Goal: Task Accomplishment & Management: Complete application form

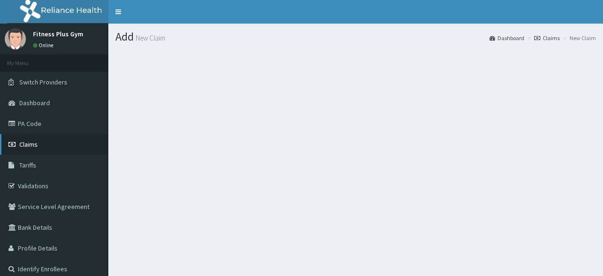
click at [34, 144] on span "Claims" at bounding box center [28, 144] width 18 height 8
click at [549, 38] on link "Dashboard" at bounding box center [552, 38] width 35 height 8
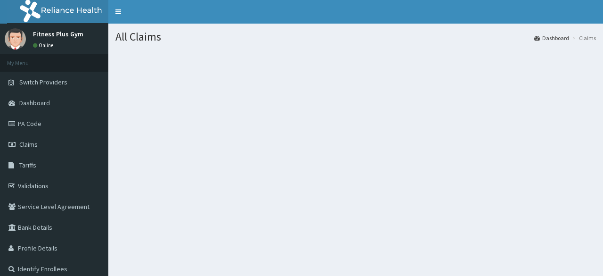
click at [549, 38] on link "Dashboard" at bounding box center [552, 38] width 35 height 8
click at [34, 96] on link "Dashboard" at bounding box center [54, 102] width 108 height 21
click at [52, 144] on link "Claims" at bounding box center [54, 144] width 108 height 21
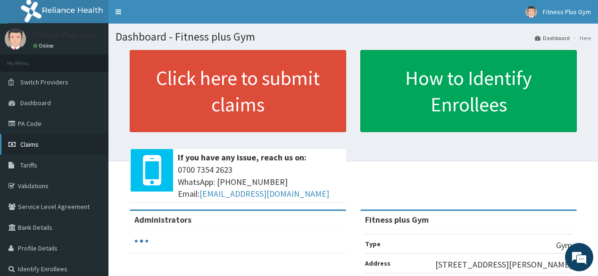
click at [52, 143] on link "Claims" at bounding box center [54, 144] width 108 height 21
click at [55, 141] on link "Claims" at bounding box center [54, 144] width 108 height 21
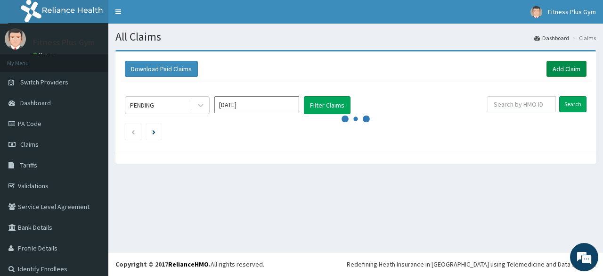
click at [547, 70] on link "Add Claim" at bounding box center [567, 69] width 40 height 16
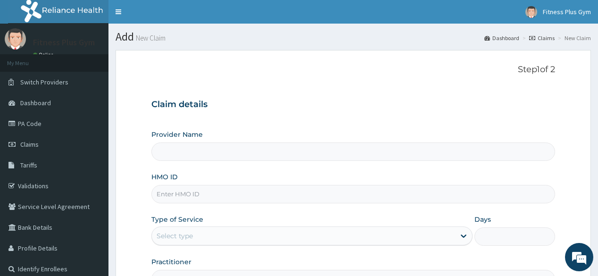
click at [304, 197] on input "HMO ID" at bounding box center [352, 194] width 403 height 18
type input "Fitness plus Gym"
type input "1"
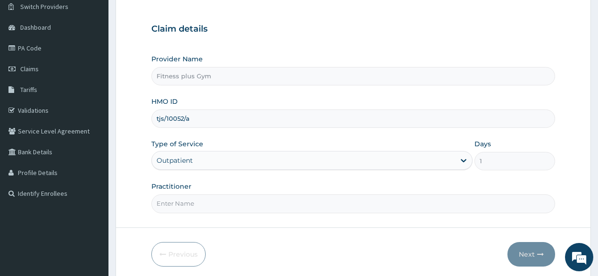
scroll to position [110, 0]
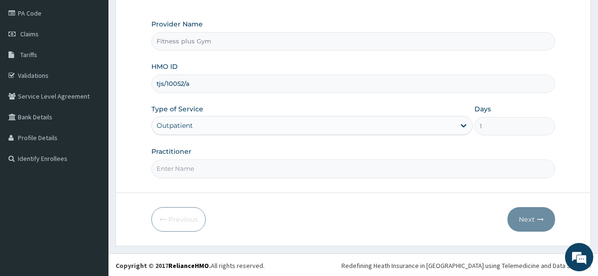
type input "tjs/10052/a"
click at [279, 173] on input "Practitioner" at bounding box center [352, 168] width 403 height 18
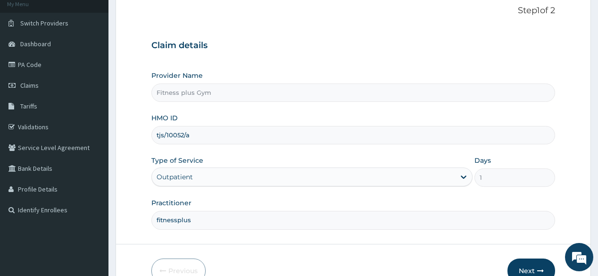
scroll to position [73, 0]
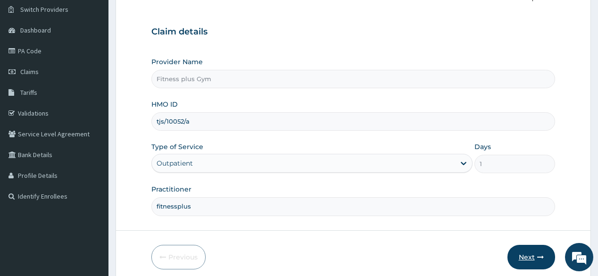
type input "fitnessplus"
click at [518, 251] on button "Next" at bounding box center [531, 257] width 48 height 25
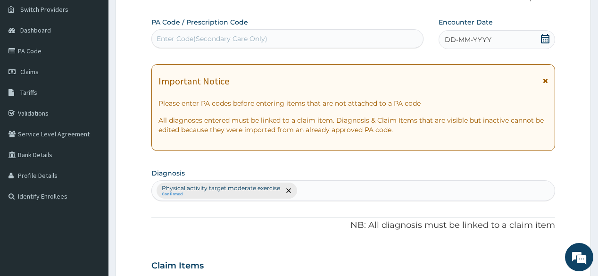
click at [231, 35] on div "Enter Code(Secondary Care Only)" at bounding box center [212, 38] width 111 height 9
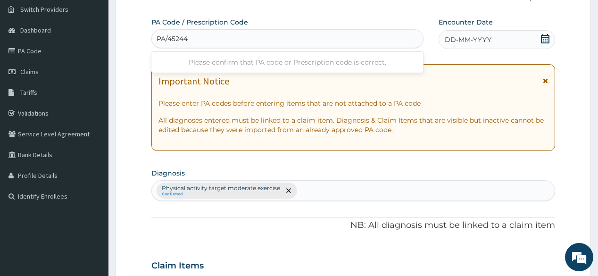
type input "PA/452448"
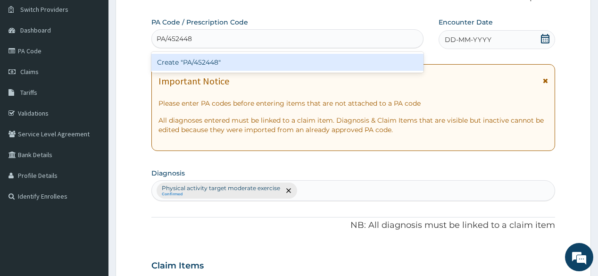
click at [283, 61] on div "Create "PA/452448"" at bounding box center [287, 62] width 272 height 17
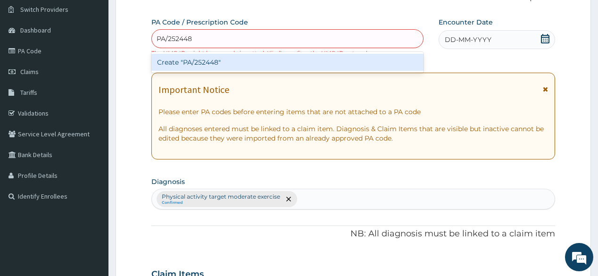
click at [171, 39] on input "PA/252448" at bounding box center [175, 38] width 37 height 9
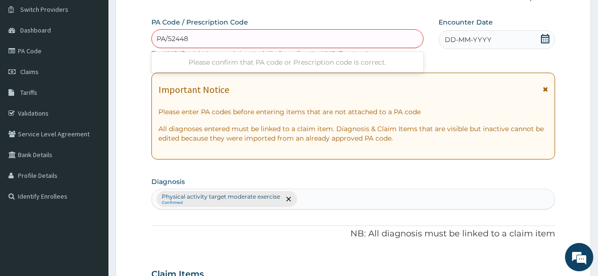
type input "PA/452448"
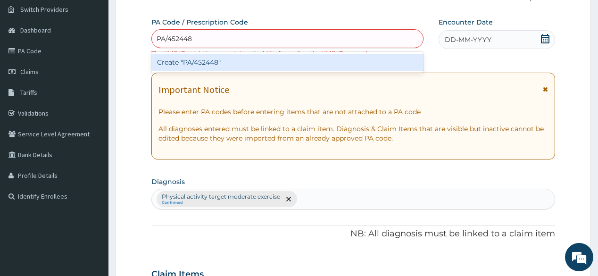
click at [334, 62] on div "Create "PA/452448"" at bounding box center [287, 62] width 272 height 17
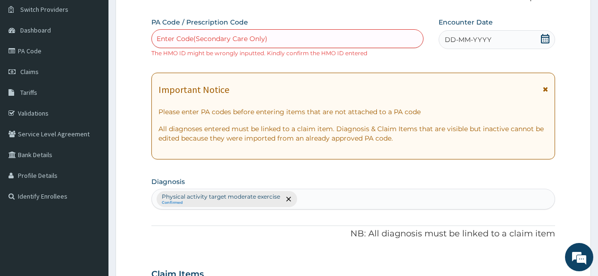
click at [447, 39] on span "DD-MM-YYYY" at bounding box center [468, 39] width 47 height 9
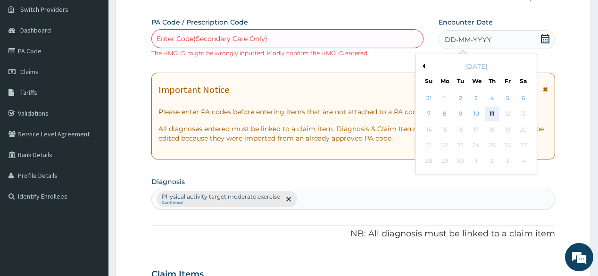
click at [491, 111] on div "11" at bounding box center [492, 114] width 14 height 14
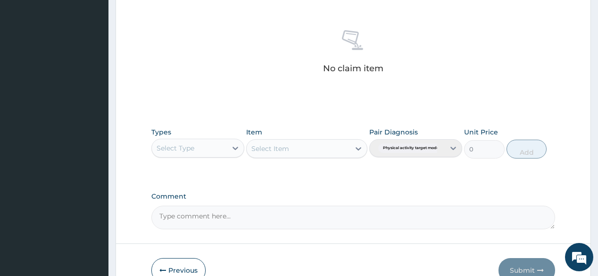
scroll to position [374, 0]
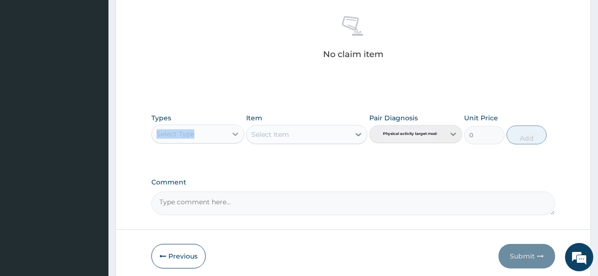
drag, startPoint x: 218, startPoint y: 123, endPoint x: 237, endPoint y: 138, distance: 24.1
click at [233, 135] on div "Types Select Type" at bounding box center [197, 128] width 93 height 31
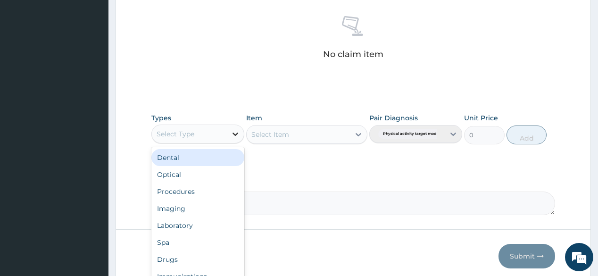
click at [237, 138] on div at bounding box center [235, 133] width 17 height 17
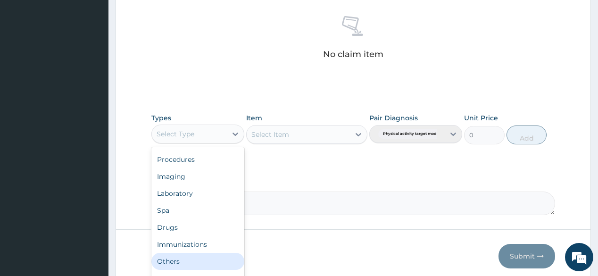
click at [194, 262] on div "Others" at bounding box center [197, 261] width 93 height 17
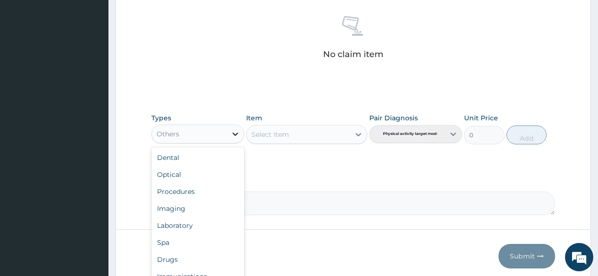
click at [229, 135] on div at bounding box center [235, 133] width 17 height 17
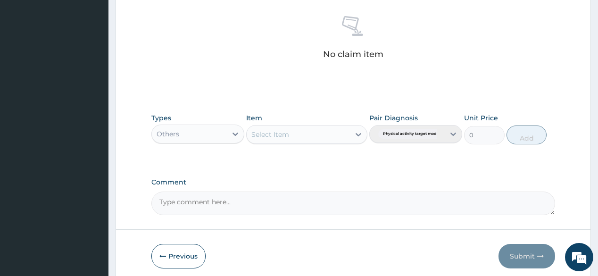
click at [196, 139] on div "Others" at bounding box center [189, 133] width 75 height 15
type input "gy"
click at [211, 156] on div "Gym" at bounding box center [197, 157] width 93 height 17
click at [298, 138] on div "Select Item" at bounding box center [306, 134] width 121 height 19
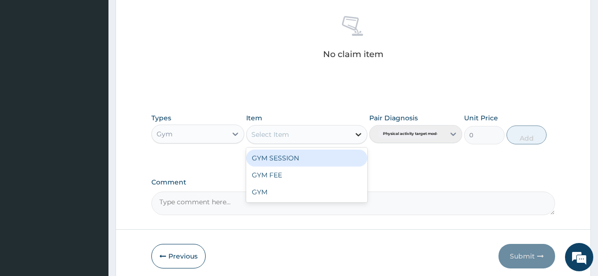
click at [360, 132] on icon at bounding box center [358, 134] width 9 height 9
drag, startPoint x: 326, startPoint y: 160, endPoint x: 360, endPoint y: 151, distance: 35.2
click at [327, 160] on div "GYM SESSION" at bounding box center [306, 157] width 121 height 17
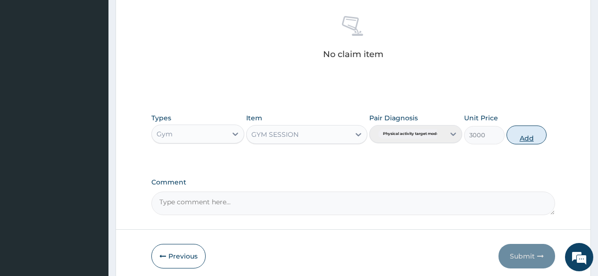
click at [524, 137] on button "Add" at bounding box center [526, 134] width 41 height 19
type input "0"
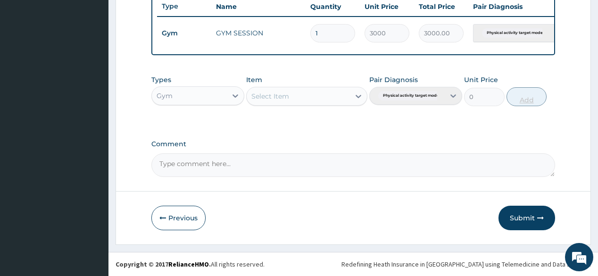
scroll to position [371, 0]
click at [525, 213] on button "Submit" at bounding box center [526, 218] width 57 height 25
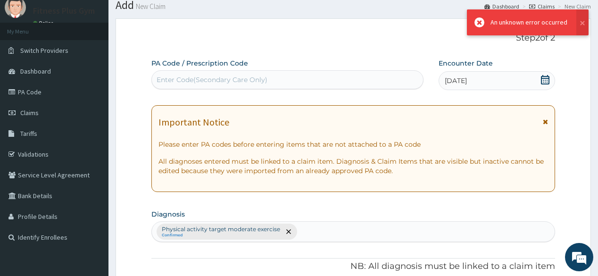
scroll to position [0, 0]
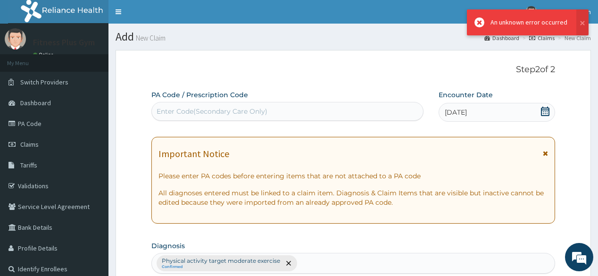
click at [257, 115] on div "Enter Code(Secondary Care Only)" at bounding box center [212, 111] width 111 height 9
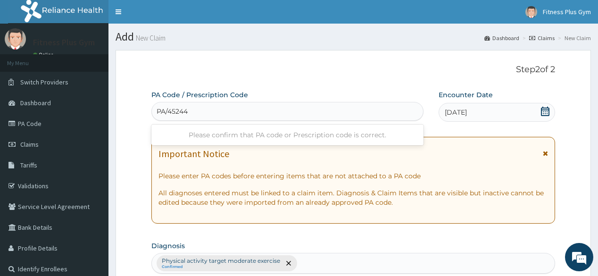
type input "PA/452448"
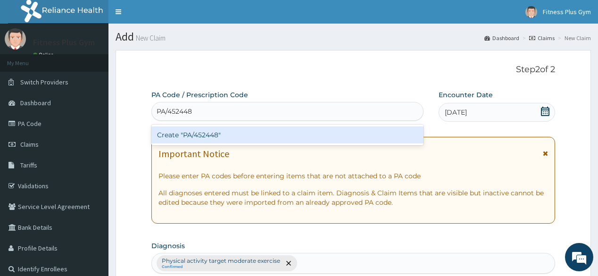
click at [212, 136] on div "Create "PA/452448"" at bounding box center [287, 134] width 272 height 17
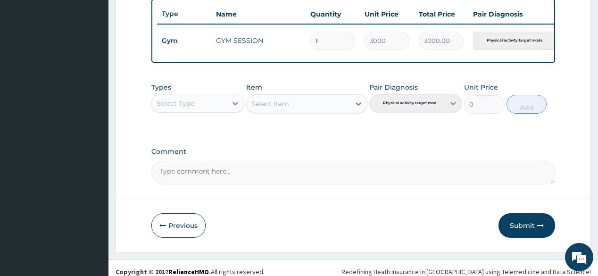
scroll to position [371, 0]
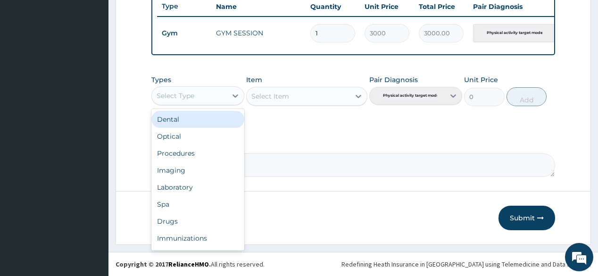
click at [213, 104] on div "Select Type" at bounding box center [197, 95] width 93 height 19
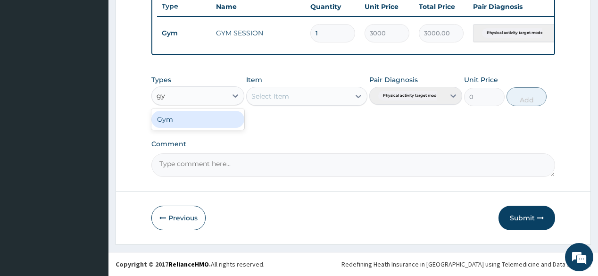
type input "gym"
click at [191, 117] on div "Gym" at bounding box center [197, 119] width 93 height 17
click at [308, 90] on div "Select Item" at bounding box center [306, 96] width 121 height 19
click at [359, 100] on div "Select Item" at bounding box center [306, 96] width 121 height 19
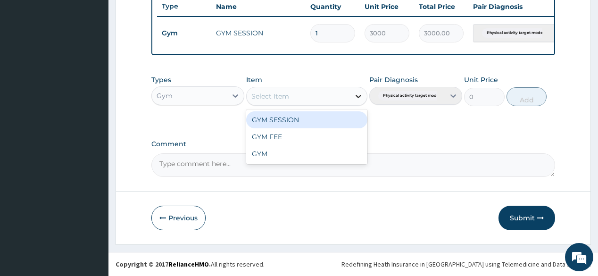
click at [351, 102] on div at bounding box center [358, 96] width 17 height 17
click at [352, 126] on div "GYM SESSION" at bounding box center [306, 119] width 121 height 17
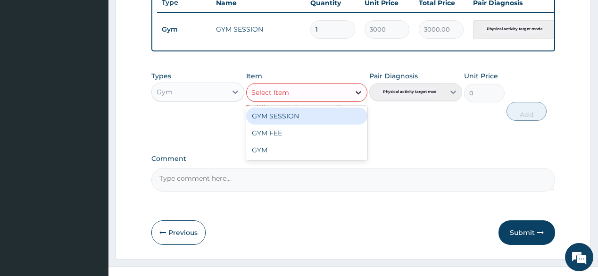
click at [355, 101] on div at bounding box center [358, 92] width 17 height 17
click at [350, 121] on div "GYM SESSION" at bounding box center [306, 115] width 121 height 17
click at [350, 97] on div at bounding box center [358, 92] width 17 height 17
click at [345, 124] on div "GYM SESSION" at bounding box center [306, 115] width 121 height 17
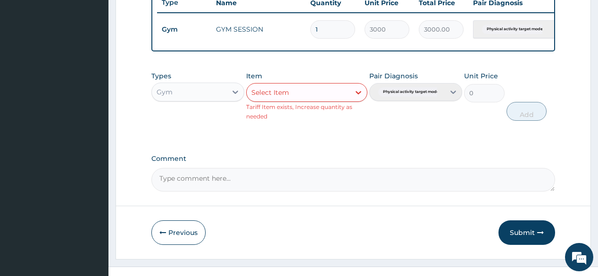
click at [345, 102] on div "Select Item" at bounding box center [306, 92] width 121 height 19
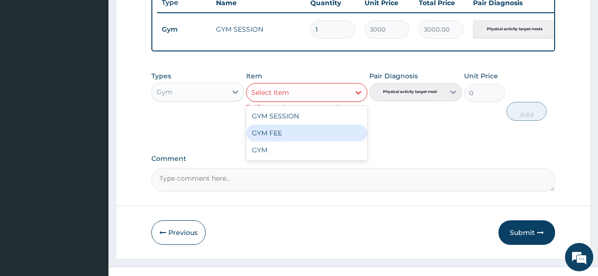
click at [335, 141] on div "GYM FEE" at bounding box center [306, 132] width 121 height 17
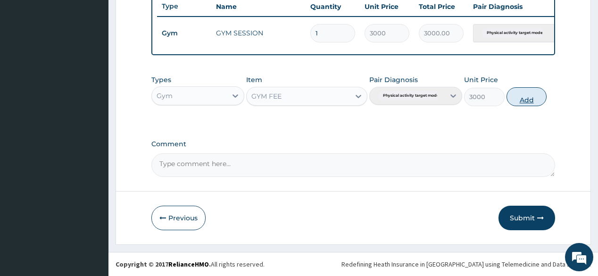
click at [523, 95] on button "Add" at bounding box center [526, 96] width 41 height 19
type input "0"
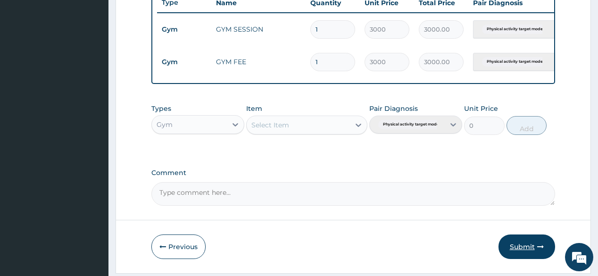
click at [525, 246] on button "Submit" at bounding box center [526, 246] width 57 height 25
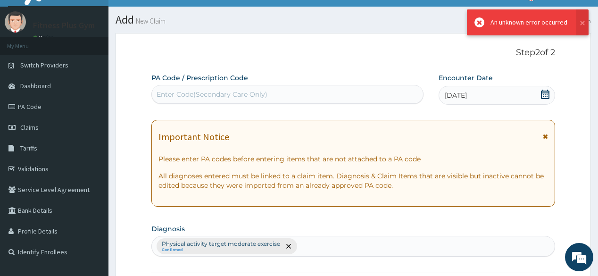
scroll to position [0, 0]
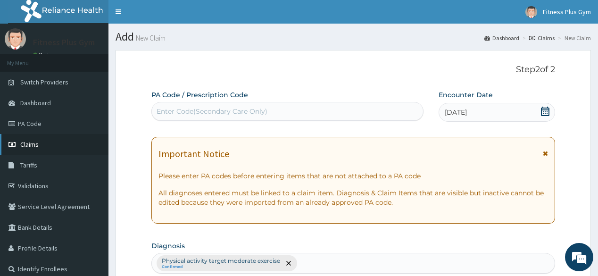
click at [36, 143] on span "Claims" at bounding box center [29, 144] width 18 height 8
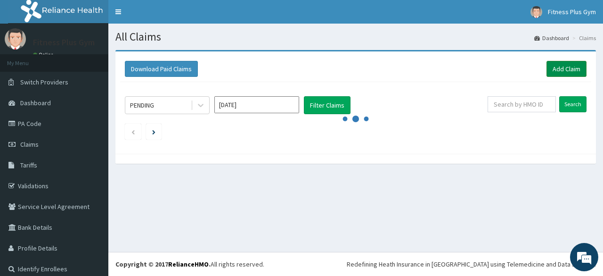
click at [567, 73] on link "Add Claim" at bounding box center [567, 69] width 40 height 16
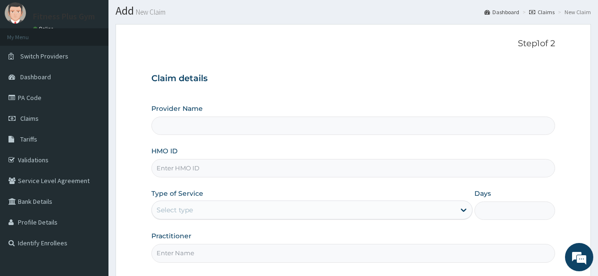
scroll to position [38, 0]
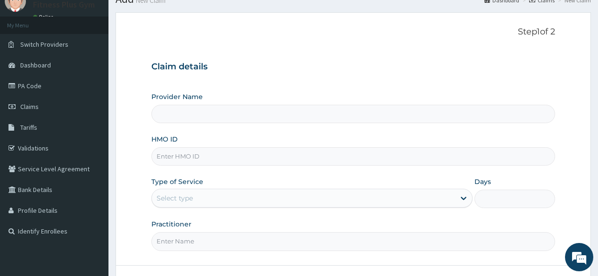
click at [299, 195] on div "Select type" at bounding box center [303, 197] width 303 height 15
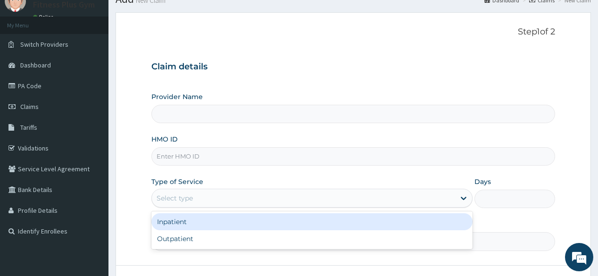
type input "Fitness plus Gym"
type input "1"
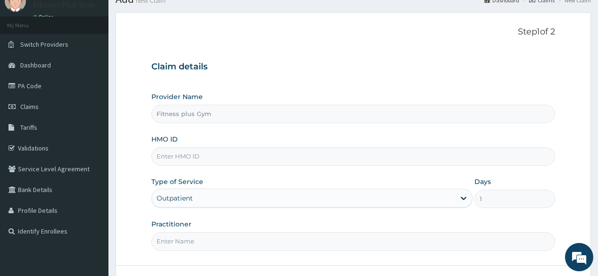
click at [291, 243] on input "Practitioner" at bounding box center [352, 241] width 403 height 18
type input "tjs/10052/a"
click at [232, 149] on input "HMO ID" at bounding box center [352, 156] width 403 height 18
click at [269, 238] on input "tjs/10052/a" at bounding box center [352, 241] width 403 height 18
drag, startPoint x: 221, startPoint y: 244, endPoint x: 145, endPoint y: 240, distance: 75.5
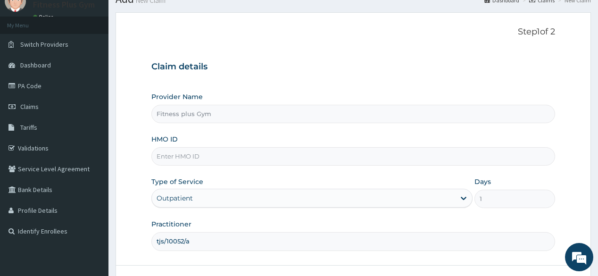
click at [145, 239] on form "Step 1 of 2 Claim details Provider Name Fitness plus Gym HMO ID Type of Service…" at bounding box center [353, 165] width 475 height 306
click at [230, 155] on input "HMO ID" at bounding box center [352, 156] width 403 height 18
paste input "tjs/10052/a"
type input "tjs/10052/a"
drag, startPoint x: 234, startPoint y: 238, endPoint x: 145, endPoint y: 250, distance: 90.3
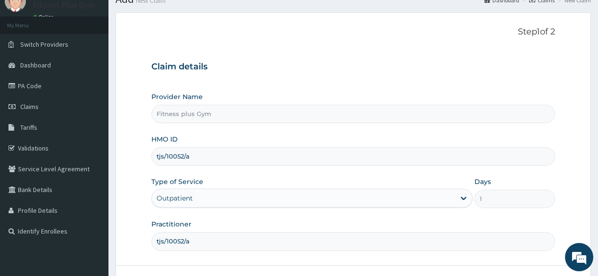
click at [145, 250] on form "Step 1 of 2 Claim details Provider Name Fitness plus Gym HMO ID tjs/10052/a Typ…" at bounding box center [353, 165] width 475 height 306
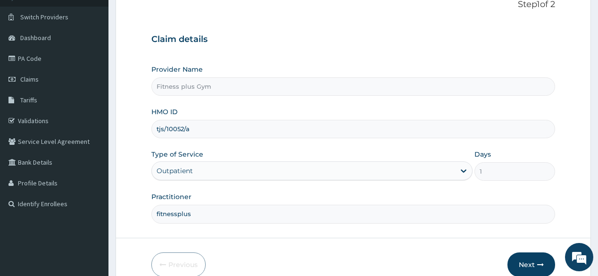
scroll to position [110, 0]
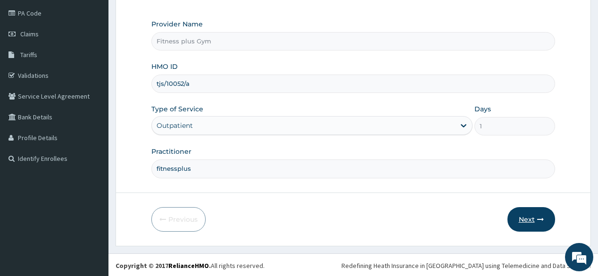
type input "fitnessplus"
click at [531, 220] on button "Next" at bounding box center [531, 219] width 48 height 25
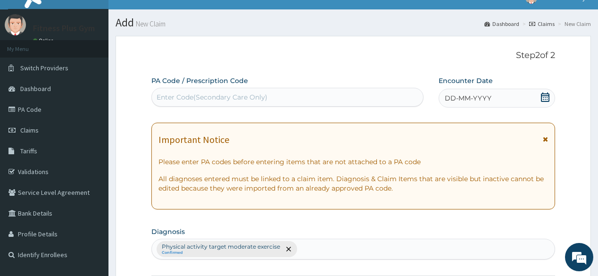
scroll to position [0, 0]
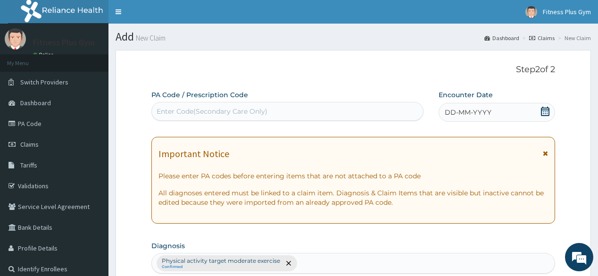
click at [274, 104] on div "Enter Code(Secondary Care Only)" at bounding box center [287, 111] width 271 height 15
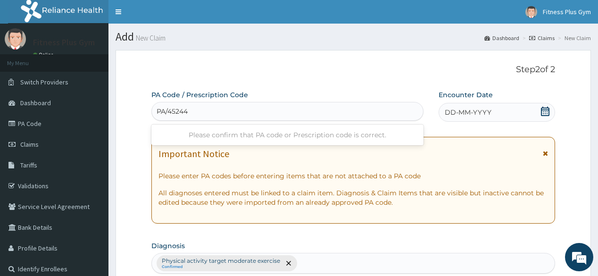
type input "PA/452448"
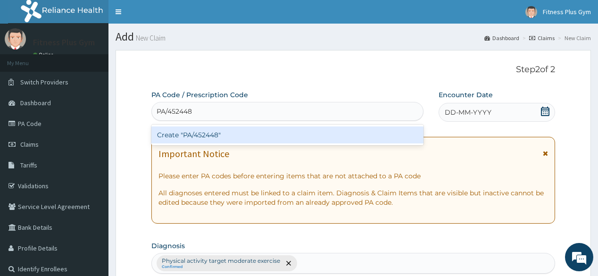
click at [273, 132] on div "Create "PA/452448"" at bounding box center [287, 134] width 272 height 17
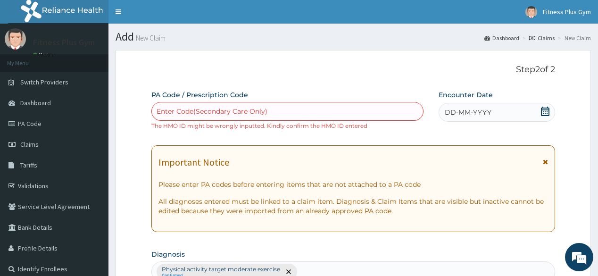
click at [473, 112] on span "DD-MM-YYYY" at bounding box center [468, 111] width 47 height 9
click at [343, 69] on p "Step 2 of 2" at bounding box center [352, 70] width 403 height 10
click at [248, 109] on div "Enter Code(Secondary Care Only)" at bounding box center [212, 111] width 111 height 9
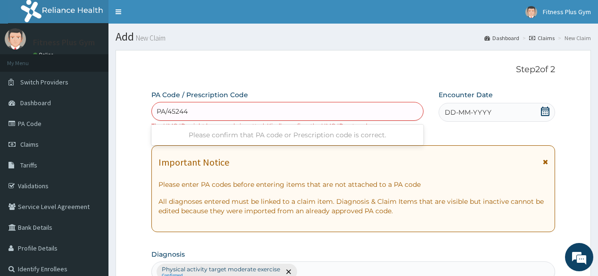
type input "PA/452448"
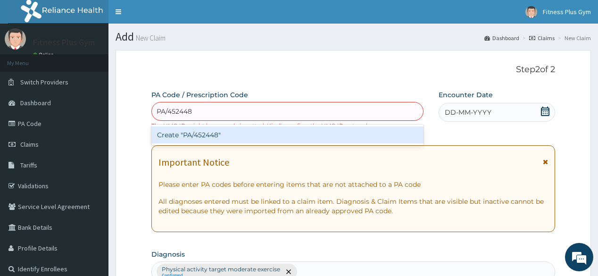
click at [256, 140] on div "Create "PA/452448"" at bounding box center [287, 134] width 272 height 17
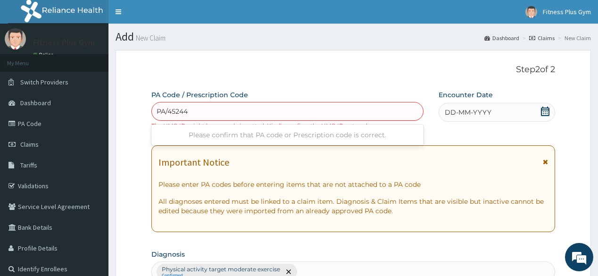
type input "PA/452448"
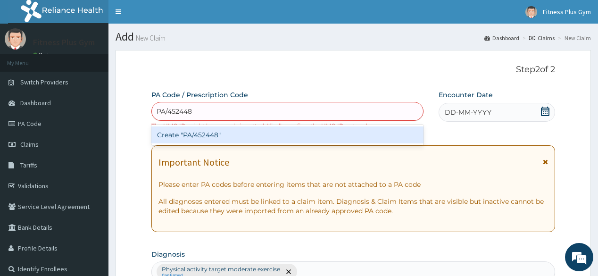
click at [330, 139] on div "Create "PA/452448"" at bounding box center [287, 134] width 272 height 17
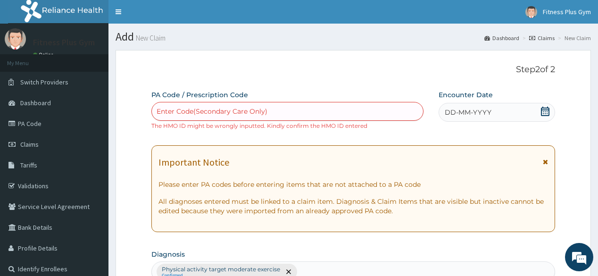
click at [543, 107] on icon at bounding box center [544, 111] width 9 height 9
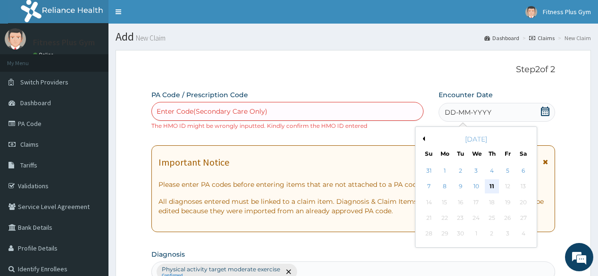
click at [490, 182] on div "11" at bounding box center [492, 187] width 14 height 14
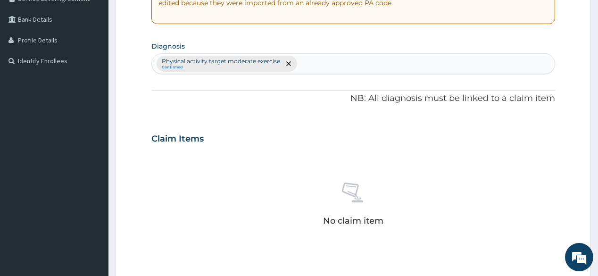
scroll to position [264, 0]
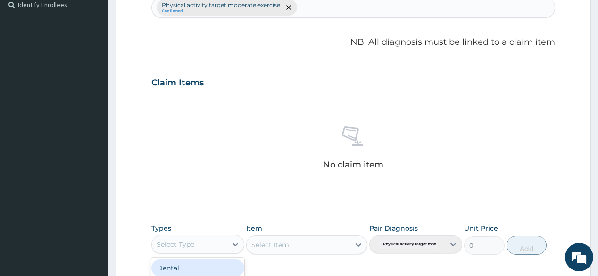
click at [194, 238] on div "Select Type" at bounding box center [189, 244] width 75 height 15
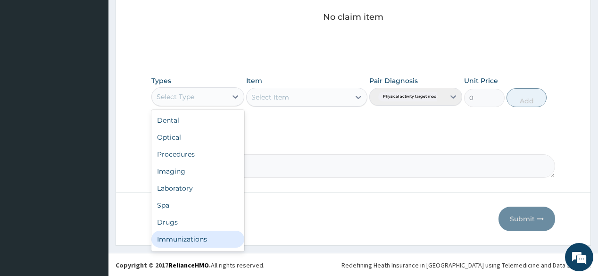
scroll to position [32, 0]
drag, startPoint x: 208, startPoint y: 241, endPoint x: 209, endPoint y: 233, distance: 8.1
click at [209, 240] on div "Gym" at bounding box center [197, 240] width 93 height 17
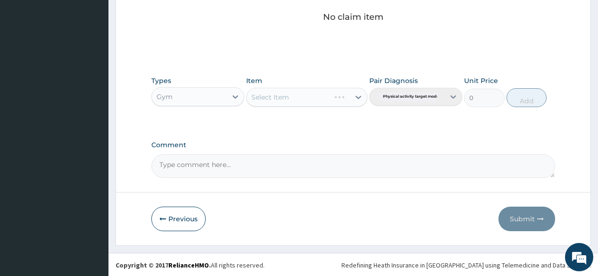
click at [322, 96] on div "Select Item" at bounding box center [306, 97] width 121 height 19
click at [324, 97] on div "Select Item" at bounding box center [306, 97] width 121 height 19
click at [322, 101] on div "Select Item" at bounding box center [306, 97] width 121 height 19
drag, startPoint x: 259, startPoint y: 49, endPoint x: 232, endPoint y: 40, distance: 28.3
click at [232, 40] on div "No claim item" at bounding box center [352, 2] width 403 height 108
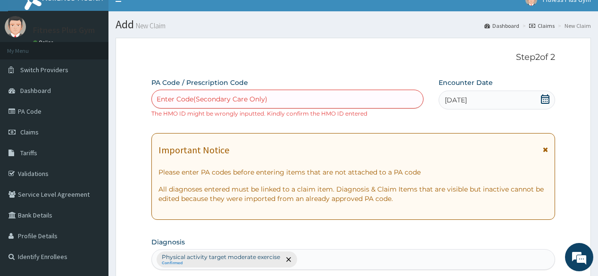
scroll to position [0, 0]
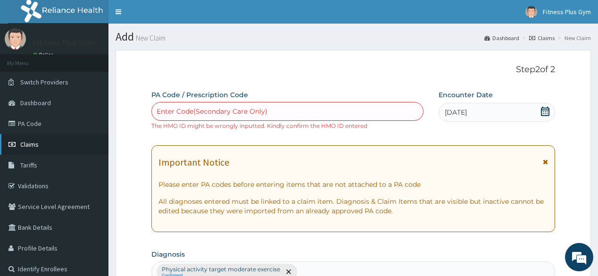
click at [38, 143] on span "Claims" at bounding box center [29, 144] width 18 height 8
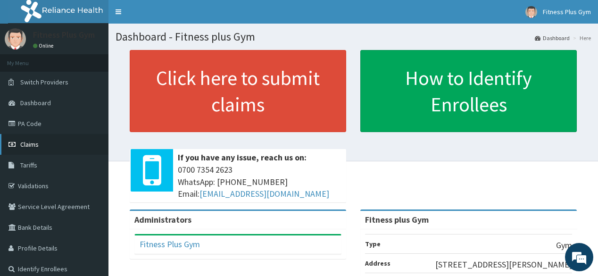
click at [38, 144] on span "Claims" at bounding box center [29, 144] width 18 height 8
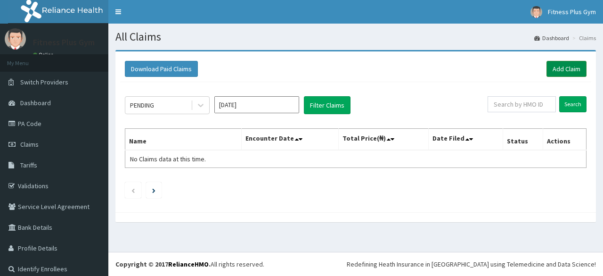
click at [553, 72] on link "Add Claim" at bounding box center [567, 69] width 40 height 16
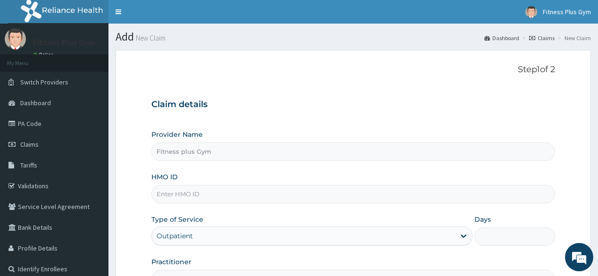
type input "Fitness plus Gym"
type input "1"
drag, startPoint x: 318, startPoint y: 65, endPoint x: 262, endPoint y: 83, distance: 58.9
click at [262, 83] on div "Step 1 of 2 Claim details Provider Name Fitness plus Gym HMO ID Type of Service…" at bounding box center [352, 176] width 403 height 223
click at [215, 197] on input "HMO ID" at bounding box center [352, 194] width 403 height 18
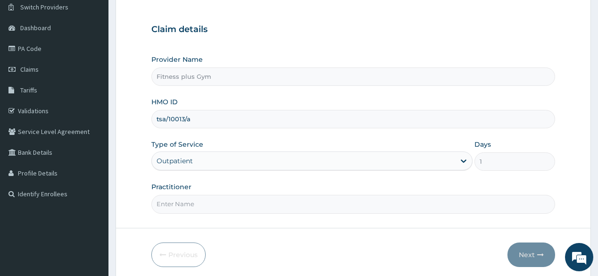
scroll to position [75, 0]
type input "tsa/10013/a"
click at [201, 206] on input "Practitioner" at bounding box center [352, 203] width 403 height 18
type input "fitnessplus"
click at [528, 250] on button "Next" at bounding box center [531, 254] width 48 height 25
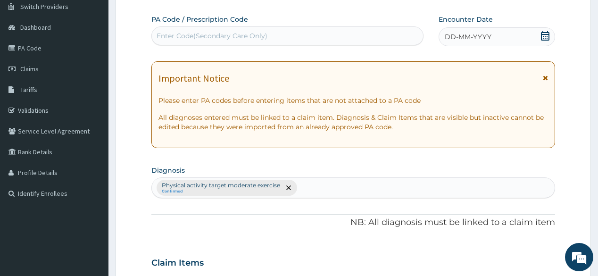
click at [226, 40] on div "Enter Code(Secondary Care Only)" at bounding box center [212, 35] width 111 height 9
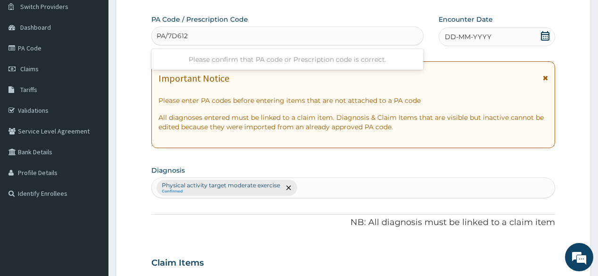
type input "PA/7D6126"
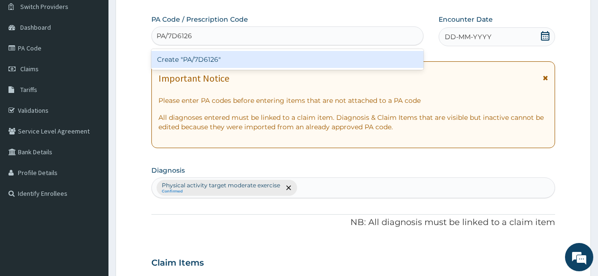
click at [192, 56] on div "Create "PA/7D6126"" at bounding box center [287, 59] width 272 height 17
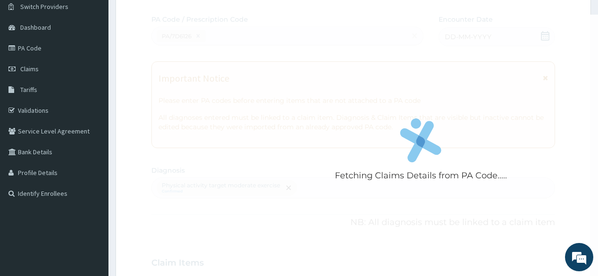
click at [411, 149] on icon at bounding box center [420, 140] width 41 height 44
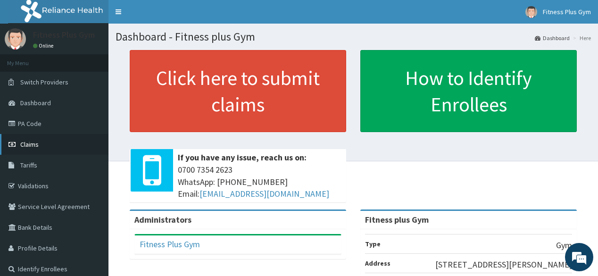
click at [61, 136] on link "Claims" at bounding box center [54, 144] width 108 height 21
click at [72, 139] on link "Claims" at bounding box center [54, 144] width 108 height 21
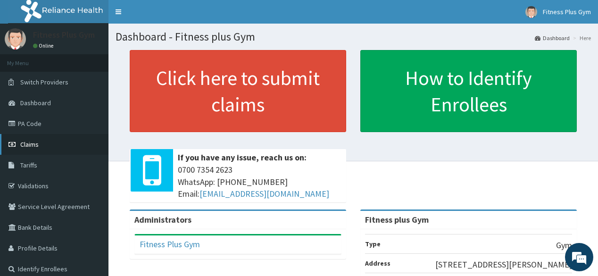
click at [72, 139] on link "Claims" at bounding box center [54, 144] width 108 height 21
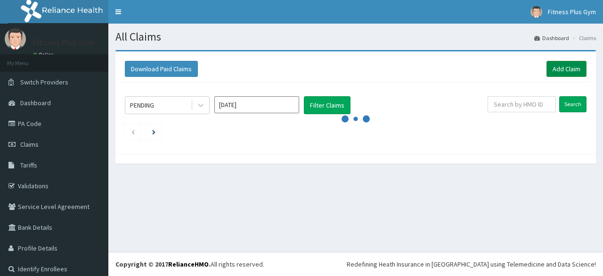
click at [555, 66] on link "Add Claim" at bounding box center [567, 69] width 40 height 16
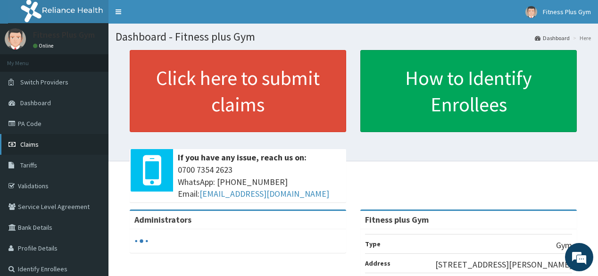
click at [32, 143] on span "Claims" at bounding box center [29, 144] width 18 height 8
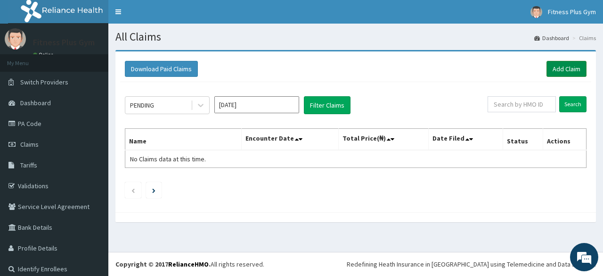
click at [551, 65] on link "Add Claim" at bounding box center [567, 69] width 40 height 16
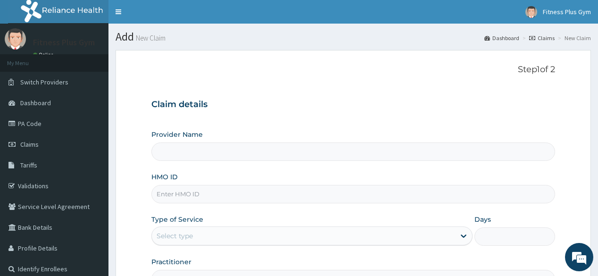
click at [266, 190] on input "HMO ID" at bounding box center [352, 194] width 403 height 18
type input "Fitness plus Gym"
type input "1"
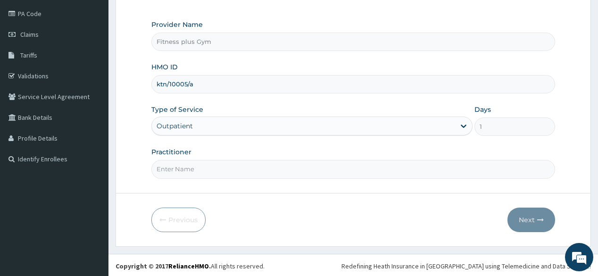
scroll to position [110, 0]
type input "ktn/10005/a"
click at [230, 172] on input "Practitioner" at bounding box center [352, 168] width 403 height 18
type input "fitnessplus"
click at [536, 220] on button "Next" at bounding box center [531, 219] width 48 height 25
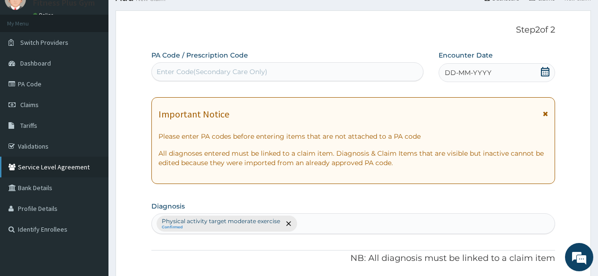
scroll to position [0, 0]
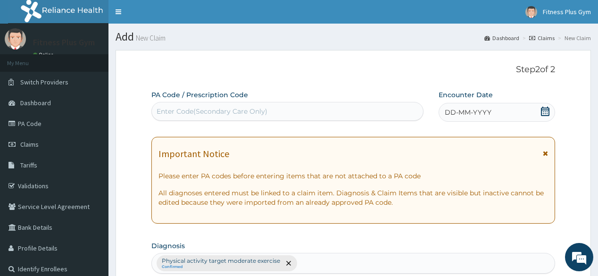
click at [270, 108] on div "Enter Code(Secondary Care Only)" at bounding box center [287, 111] width 271 height 15
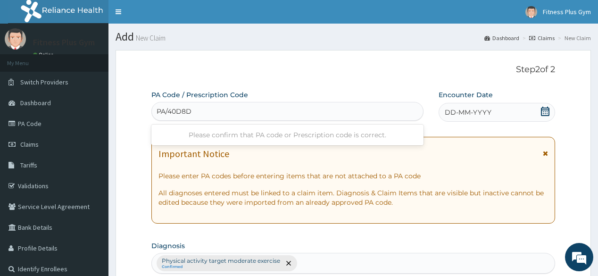
type input "PA/40D8DB"
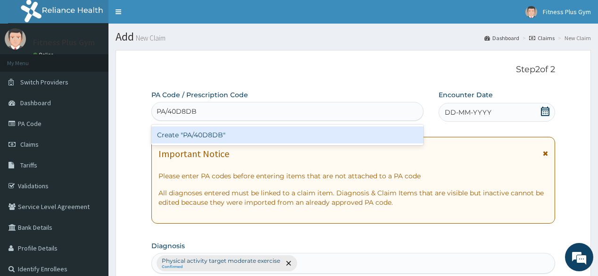
click at [275, 133] on div "Create "PA/40D8DB"" at bounding box center [287, 134] width 272 height 17
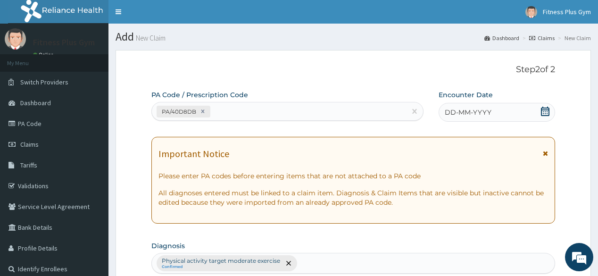
click at [546, 111] on icon at bounding box center [544, 111] width 9 height 9
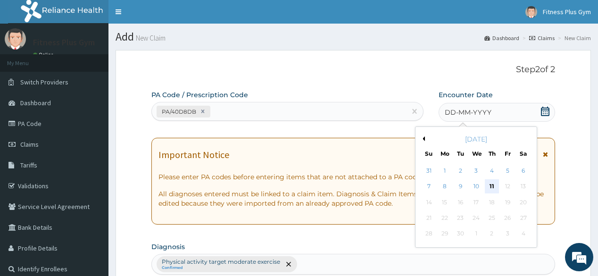
click at [494, 187] on div "11" at bounding box center [492, 187] width 14 height 14
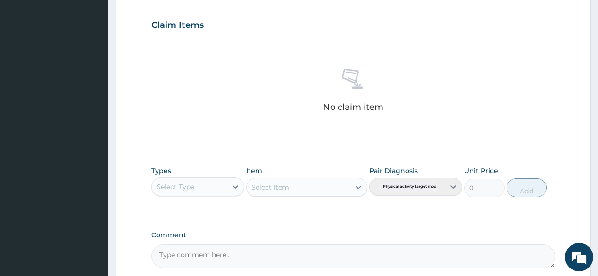
scroll to position [339, 0]
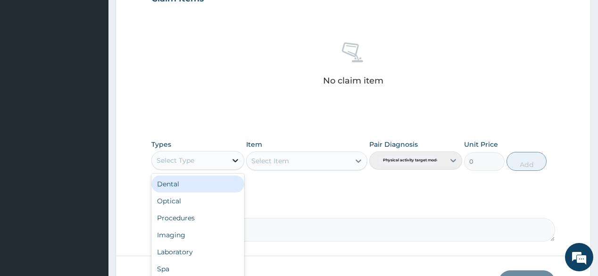
click at [232, 162] on icon at bounding box center [235, 160] width 9 height 9
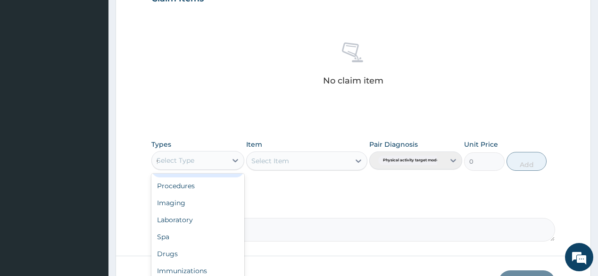
scroll to position [0, 0]
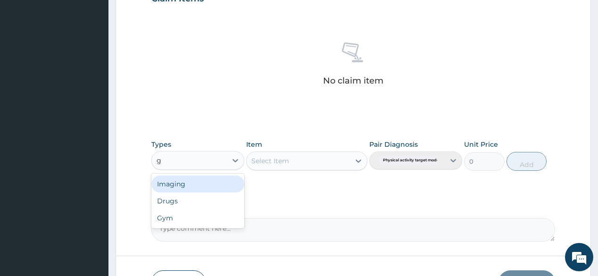
type input "gy"
click at [202, 189] on div "Gym" at bounding box center [197, 183] width 93 height 17
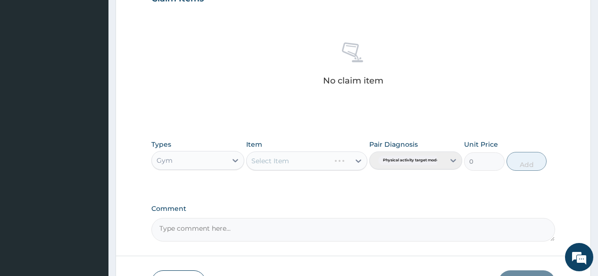
click at [324, 157] on div "Select Item" at bounding box center [306, 160] width 121 height 19
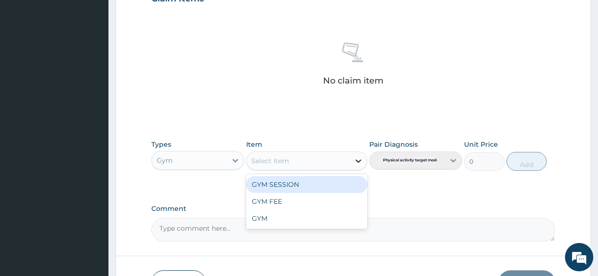
click at [355, 161] on icon at bounding box center [358, 160] width 9 height 9
drag, startPoint x: 321, startPoint y: 183, endPoint x: 349, endPoint y: 177, distance: 28.9
click at [328, 180] on div "GYM SESSION" at bounding box center [306, 184] width 121 height 17
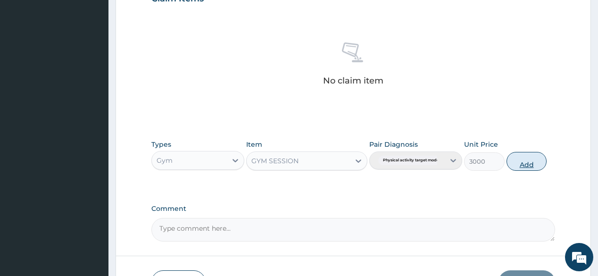
click at [543, 162] on button "Add" at bounding box center [526, 161] width 41 height 19
type input "0"
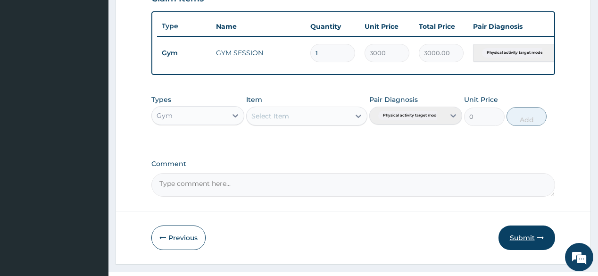
click at [535, 242] on button "Submit" at bounding box center [526, 237] width 57 height 25
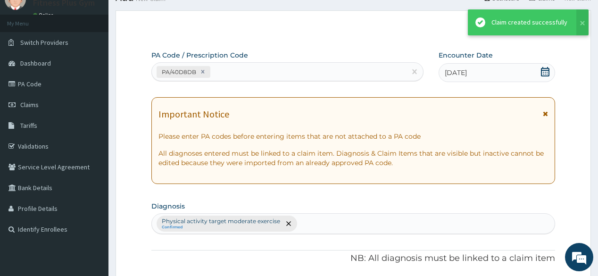
scroll to position [339, 0]
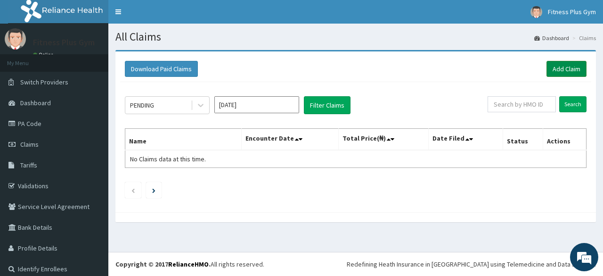
click at [567, 68] on link "Add Claim" at bounding box center [567, 69] width 40 height 16
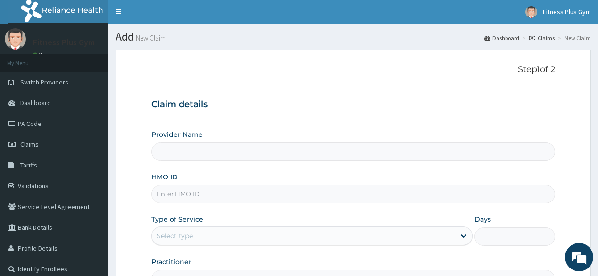
type input "Fitness plus Gym"
type input "1"
click at [298, 200] on input "HMO ID" at bounding box center [352, 194] width 403 height 18
type input "Fitness plus Gym"
type input "1"
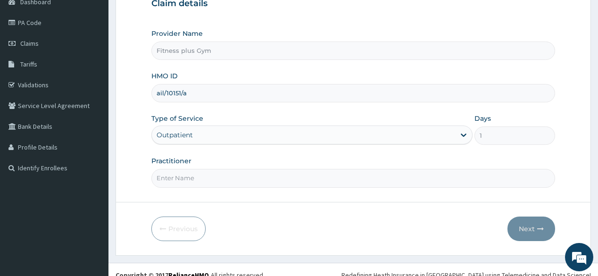
scroll to position [110, 0]
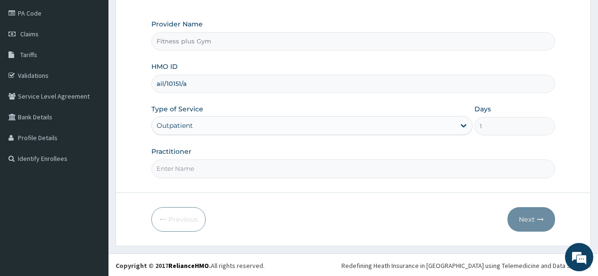
type input "ail/10151/a"
click at [243, 175] on input "Practitioner" at bounding box center [352, 168] width 403 height 18
type input "fitnessplus"
click at [527, 215] on button "Next" at bounding box center [531, 219] width 48 height 25
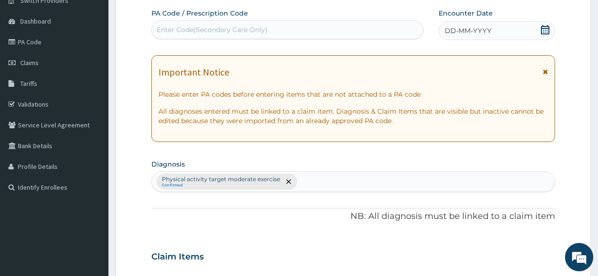
scroll to position [0, 0]
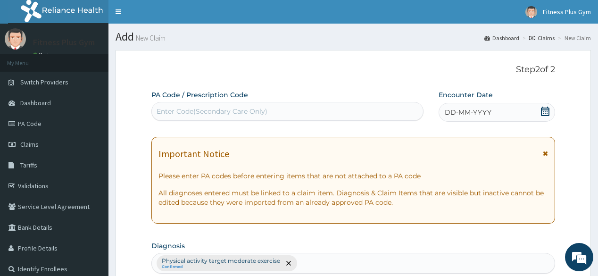
click at [261, 114] on div "Enter Code(Secondary Care Only)" at bounding box center [212, 111] width 111 height 9
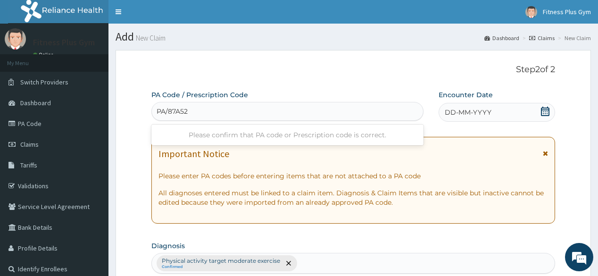
type input "PA/87A52C"
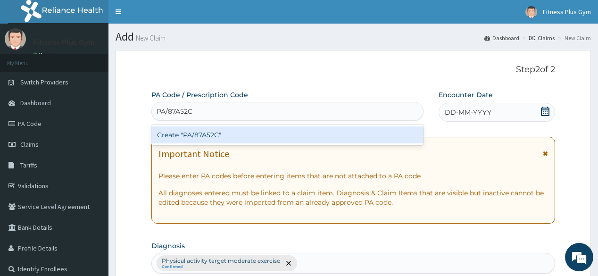
click at [382, 135] on div "Create "PA/87A52C"" at bounding box center [287, 134] width 272 height 17
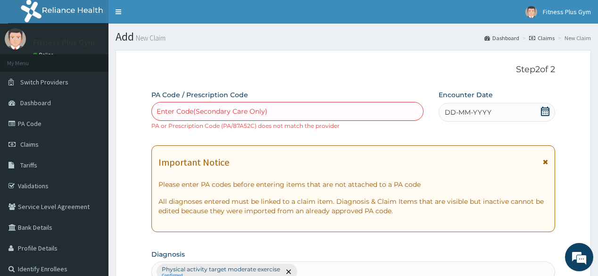
click at [303, 113] on div "Enter Code(Secondary Care Only)" at bounding box center [287, 111] width 271 height 15
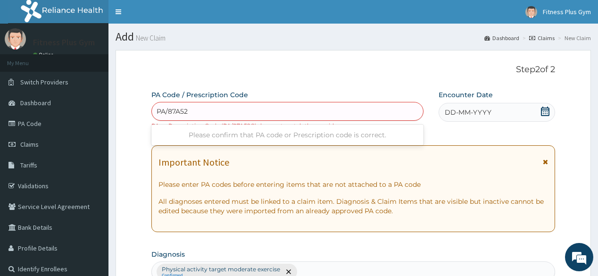
type input "PA/87A52C"
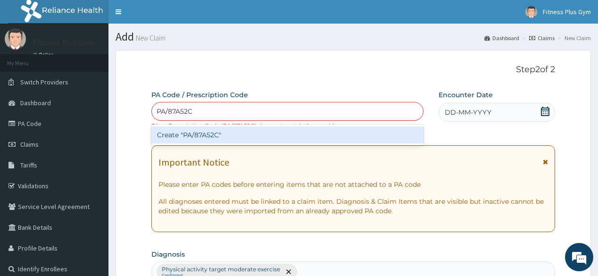
click at [207, 140] on div "Create "PA/87A52C"" at bounding box center [287, 134] width 272 height 17
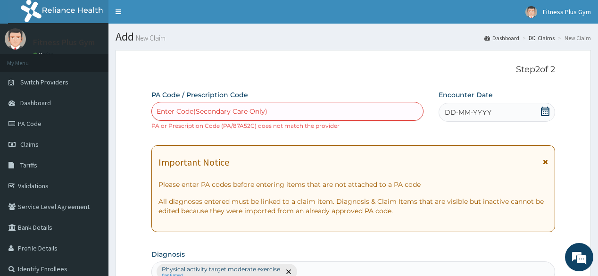
click at [545, 109] on icon at bounding box center [544, 111] width 9 height 9
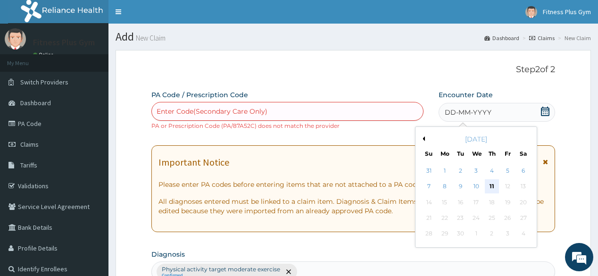
click at [494, 182] on div "11" at bounding box center [492, 187] width 14 height 14
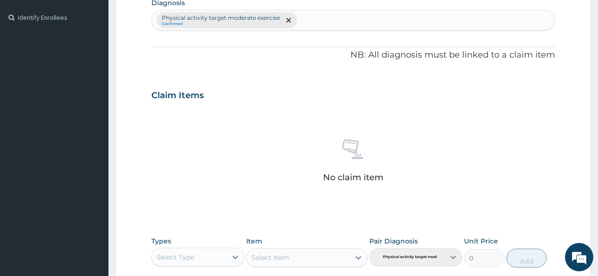
scroll to position [339, 0]
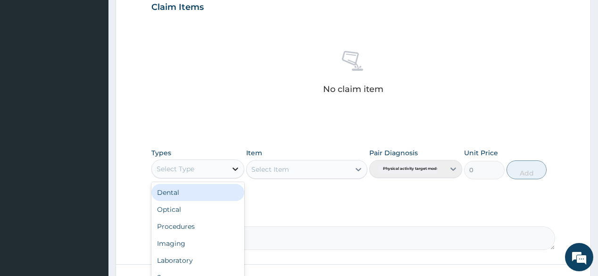
click at [234, 170] on icon at bounding box center [235, 168] width 9 height 9
type input "gy"
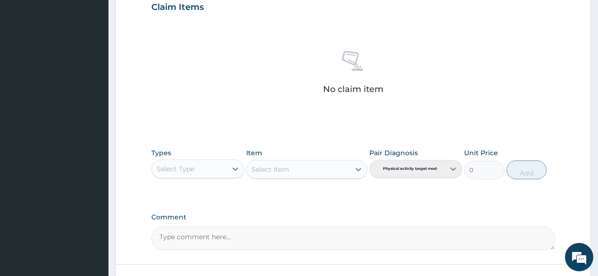
click at [186, 213] on label "Comment" at bounding box center [352, 217] width 403 height 8
click at [186, 226] on textarea "Comment" at bounding box center [352, 238] width 403 height 24
click at [231, 165] on icon at bounding box center [235, 168] width 9 height 9
type input "gym"
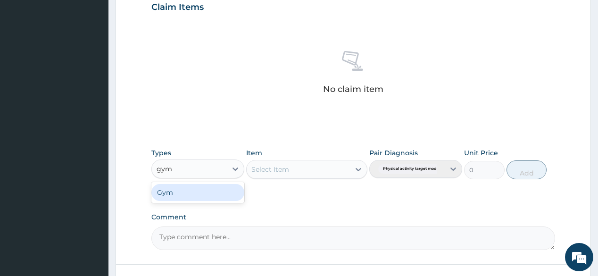
click at [220, 196] on div "Gym" at bounding box center [197, 192] width 93 height 17
click at [358, 168] on icon at bounding box center [358, 169] width 9 height 9
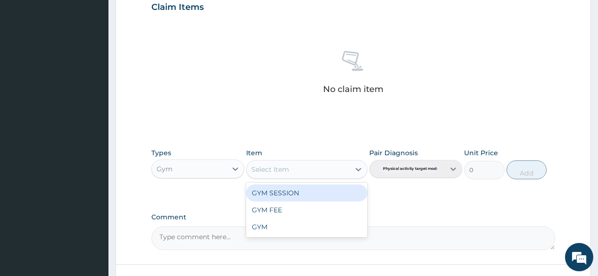
click at [302, 197] on div "GYM SESSION" at bounding box center [306, 192] width 121 height 17
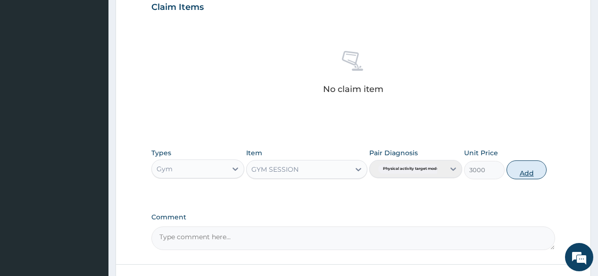
click at [530, 167] on button "Add" at bounding box center [526, 169] width 41 height 19
type input "0"
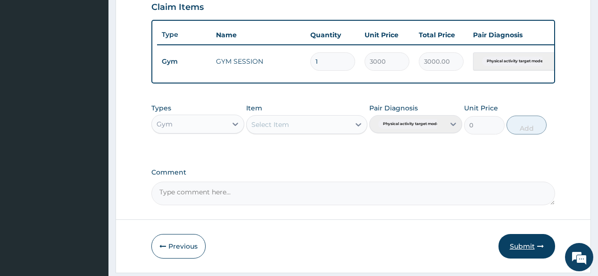
click at [524, 245] on button "Submit" at bounding box center [526, 246] width 57 height 25
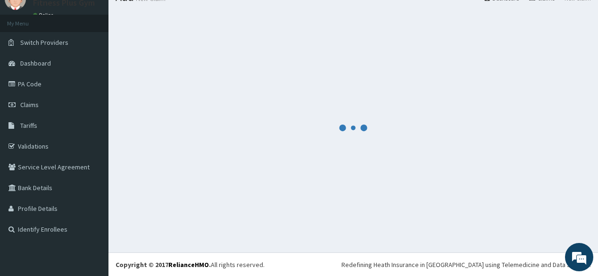
scroll to position [339, 0]
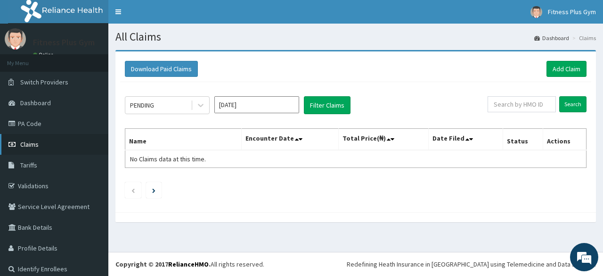
click at [48, 144] on link "Claims" at bounding box center [54, 144] width 108 height 21
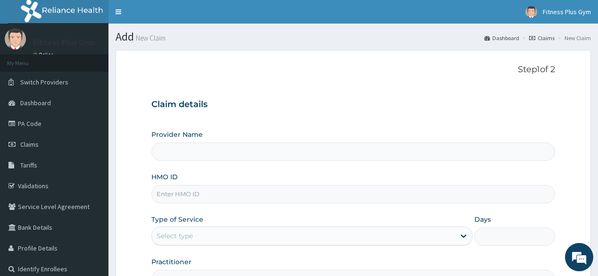
type input "Fitness plus Gym"
type input "1"
click at [270, 200] on input "HMO ID" at bounding box center [352, 194] width 403 height 18
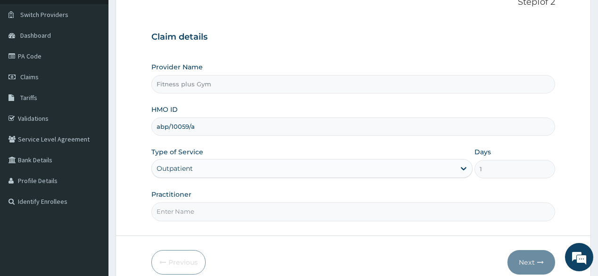
scroll to position [75, 0]
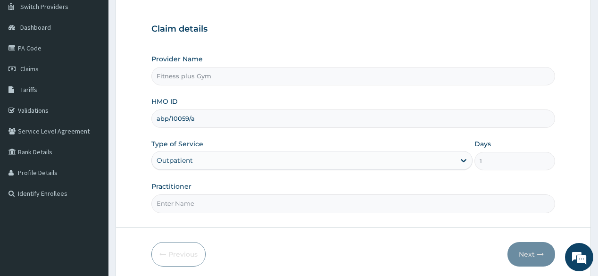
type input "abp/10059/a"
click at [241, 206] on input "Practitioner" at bounding box center [352, 203] width 403 height 18
type input "fitnessplus"
click at [537, 246] on button "Next" at bounding box center [531, 254] width 48 height 25
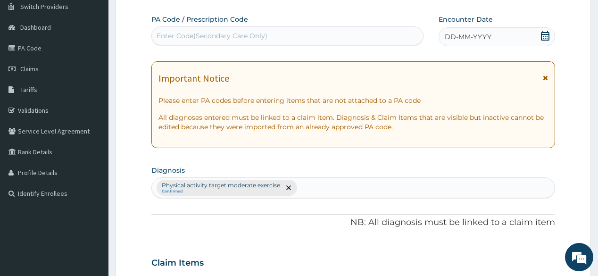
click at [246, 38] on div "Enter Code(Secondary Care Only)" at bounding box center [212, 35] width 111 height 9
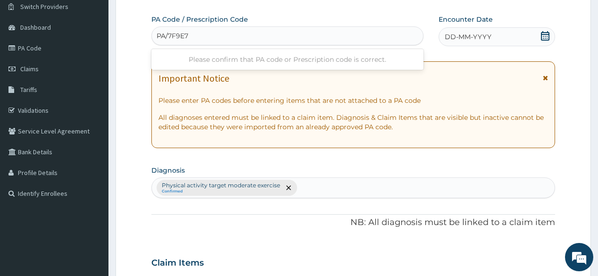
type input "PA/7F9E71"
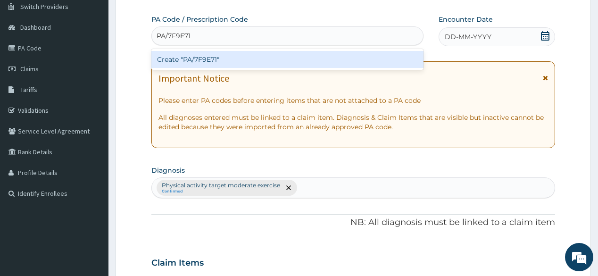
click at [255, 61] on div "Create "PA/7F9E71"" at bounding box center [287, 59] width 272 height 17
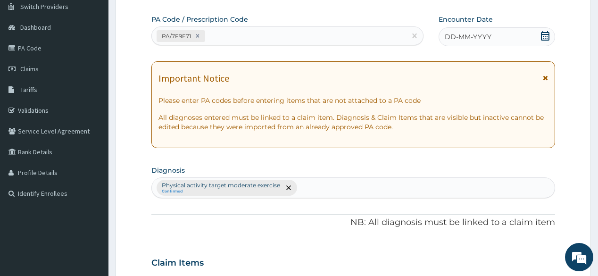
click at [541, 36] on icon at bounding box center [545, 35] width 8 height 9
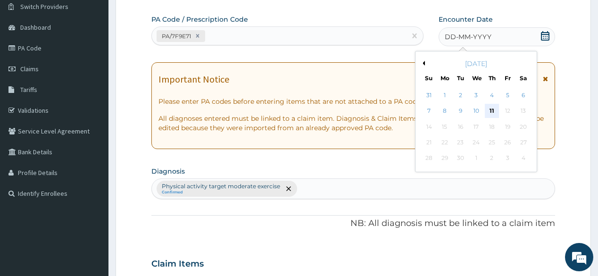
click at [492, 115] on div "11" at bounding box center [492, 111] width 14 height 14
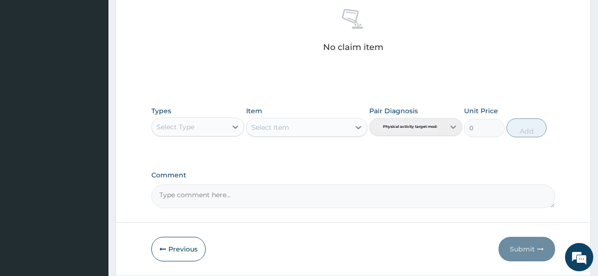
scroll to position [377, 0]
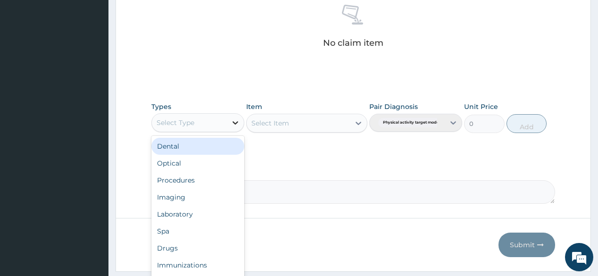
click at [232, 128] on div at bounding box center [235, 122] width 17 height 17
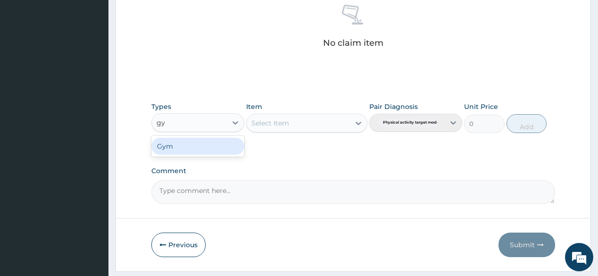
type input "gym"
click at [194, 140] on div "Gym" at bounding box center [197, 146] width 93 height 17
click at [352, 126] on div "Select Item" at bounding box center [306, 123] width 121 height 19
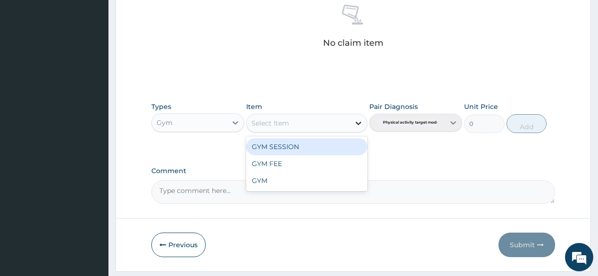
click at [351, 125] on div at bounding box center [358, 123] width 17 height 17
click at [334, 139] on div "GYM SESSION" at bounding box center [306, 146] width 121 height 17
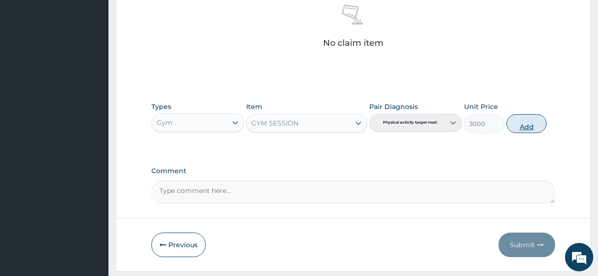
click at [539, 119] on button "Add" at bounding box center [526, 123] width 41 height 19
type input "0"
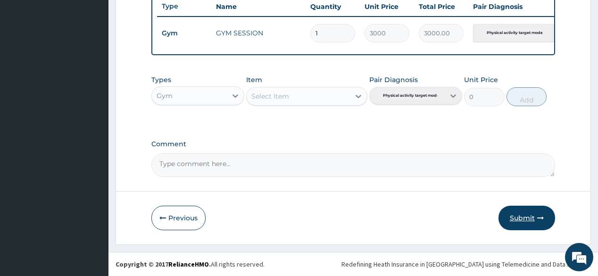
click at [533, 207] on button "Submit" at bounding box center [526, 218] width 57 height 25
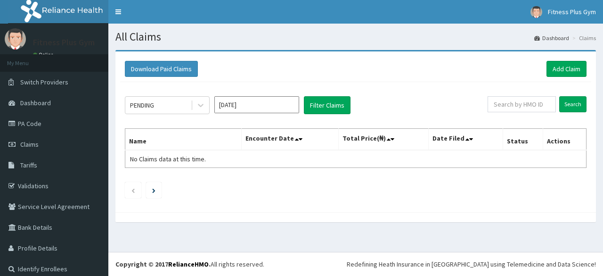
click at [48, 140] on link "Claims" at bounding box center [54, 144] width 108 height 21
click at [554, 74] on link "Add Claim" at bounding box center [567, 69] width 40 height 16
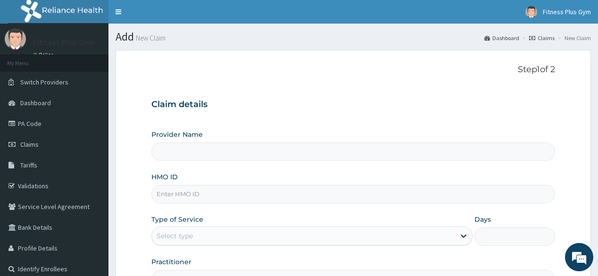
type input "Fitness plus Gym"
type input "1"
click at [239, 193] on input "HMO ID" at bounding box center [352, 194] width 403 height 18
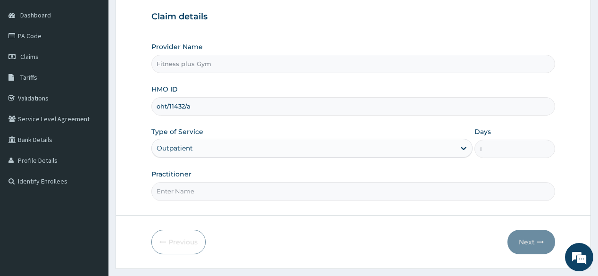
scroll to position [110, 0]
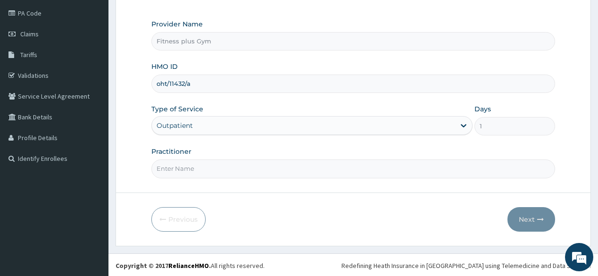
type input "oht/11432/a"
click at [268, 165] on input "Practitioner" at bounding box center [352, 168] width 403 height 18
type input "fitnessplus"
click at [550, 215] on button "Next" at bounding box center [531, 219] width 48 height 25
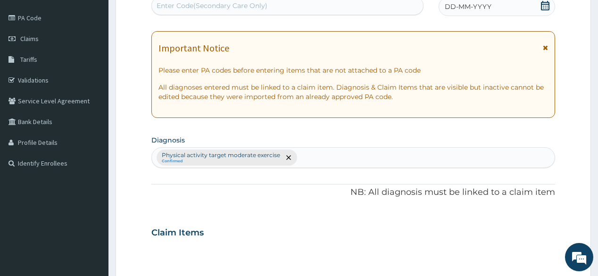
scroll to position [35, 0]
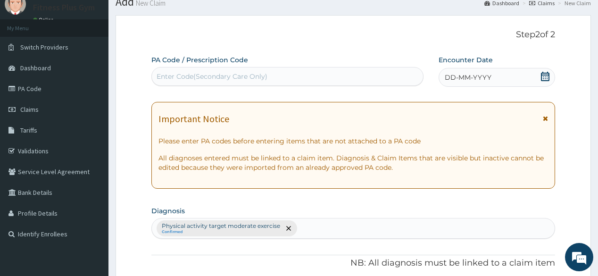
click at [229, 73] on div "Enter Code(Secondary Care Only)" at bounding box center [212, 76] width 111 height 9
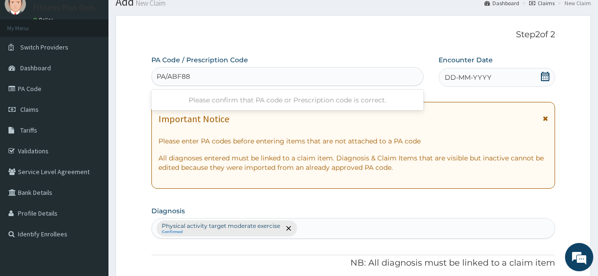
type input "PA/ABF889"
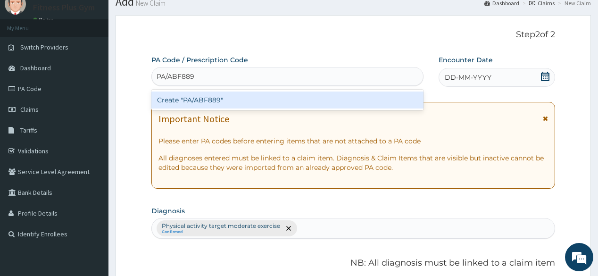
click at [252, 95] on div "Create "PA/ABF889"" at bounding box center [287, 99] width 272 height 17
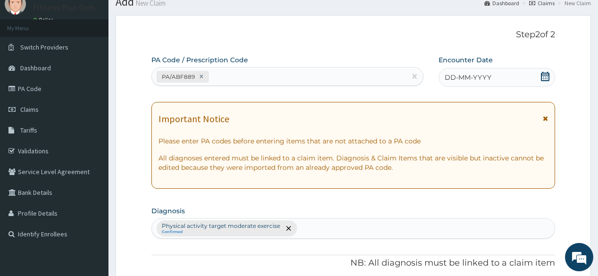
click at [540, 74] on icon at bounding box center [544, 76] width 9 height 9
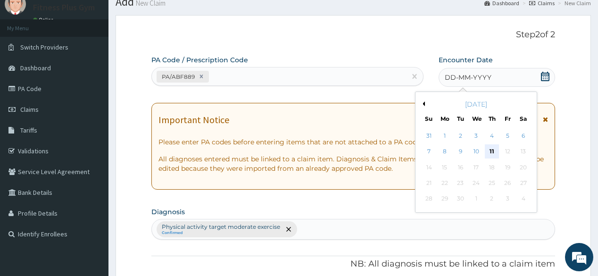
click at [492, 149] on div "11" at bounding box center [492, 152] width 14 height 14
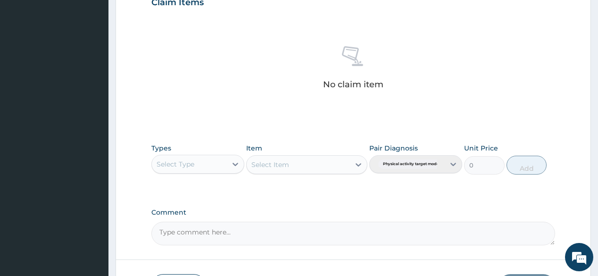
scroll to position [337, 0]
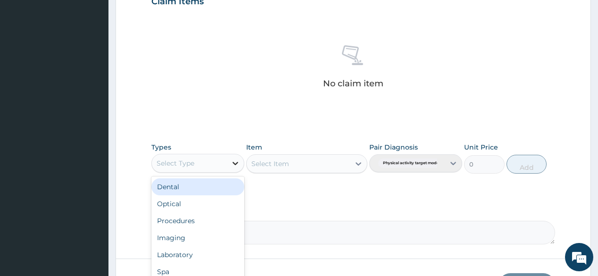
click at [241, 164] on div at bounding box center [235, 163] width 17 height 17
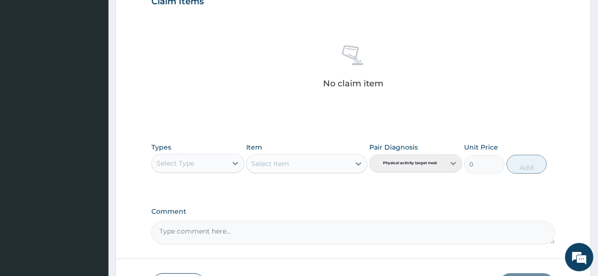
drag, startPoint x: 207, startPoint y: 163, endPoint x: 219, endPoint y: 163, distance: 11.8
click at [211, 163] on div "Select Type" at bounding box center [189, 163] width 75 height 15
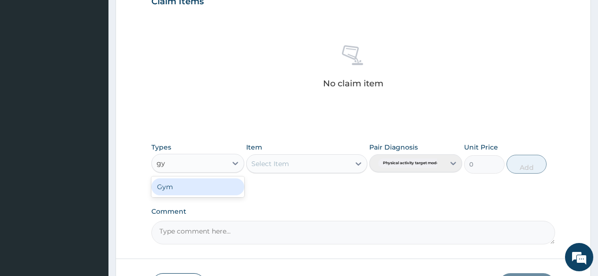
type input "gym"
click at [218, 193] on div "Gym" at bounding box center [197, 186] width 93 height 17
click at [297, 162] on div "Select Item" at bounding box center [306, 163] width 121 height 19
click at [361, 163] on div "Select Item" at bounding box center [306, 163] width 121 height 19
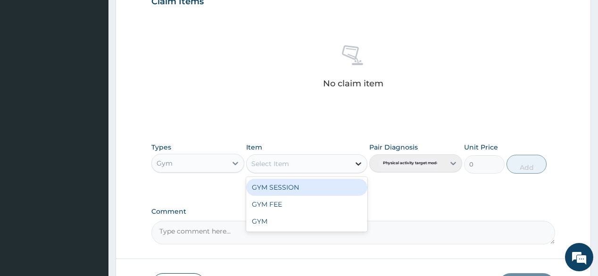
click at [360, 164] on icon at bounding box center [358, 163] width 9 height 9
click at [324, 183] on div "GYM SESSION" at bounding box center [306, 187] width 121 height 17
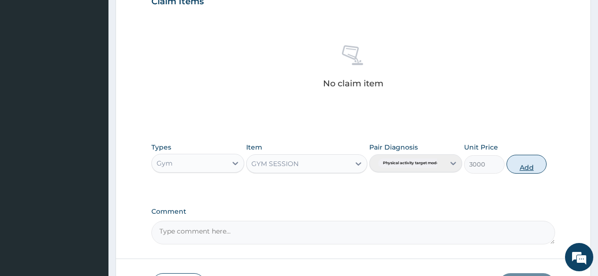
click at [518, 163] on button "Add" at bounding box center [526, 164] width 41 height 19
type input "0"
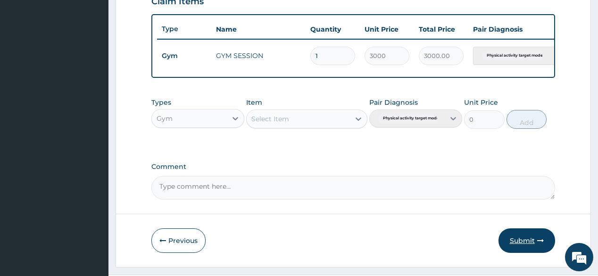
click at [526, 242] on button "Submit" at bounding box center [526, 240] width 57 height 25
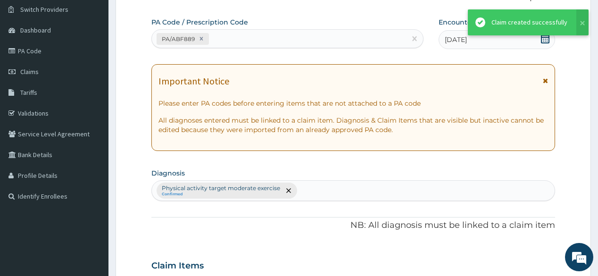
scroll to position [0, 0]
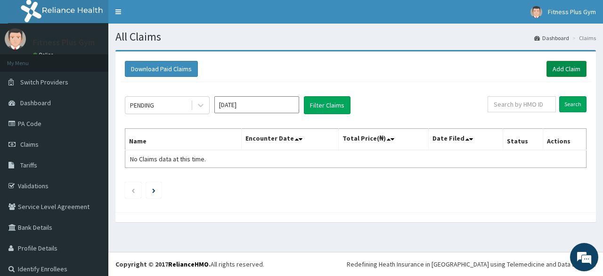
click at [580, 64] on link "Add Claim" at bounding box center [567, 69] width 40 height 16
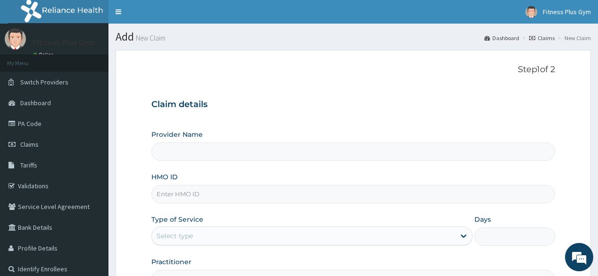
type input "Fitness plus Gym"
type input "1"
click at [237, 194] on input "HMO ID" at bounding box center [352, 194] width 403 height 18
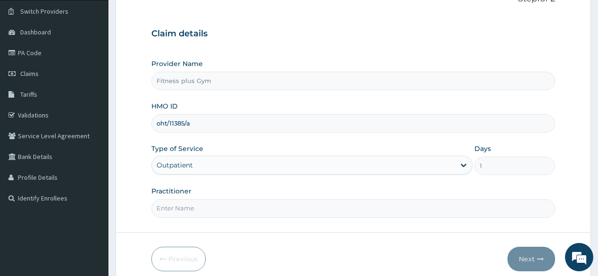
scroll to position [75, 0]
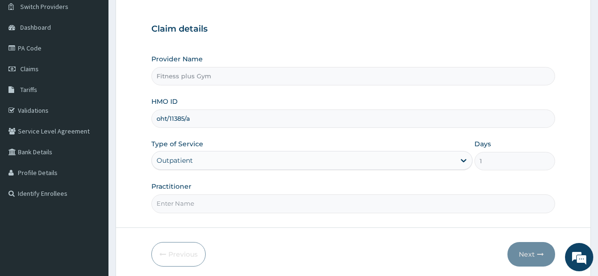
type input "oht/11385/a"
drag, startPoint x: 220, startPoint y: 201, endPoint x: 213, endPoint y: 203, distance: 6.9
click at [218, 202] on input "Practitioner" at bounding box center [352, 203] width 403 height 18
type input "fitnessplus"
click at [526, 249] on button "Next" at bounding box center [531, 254] width 48 height 25
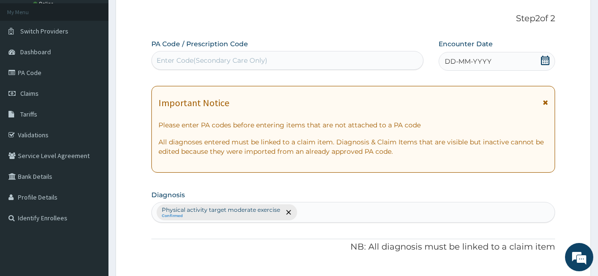
scroll to position [38, 0]
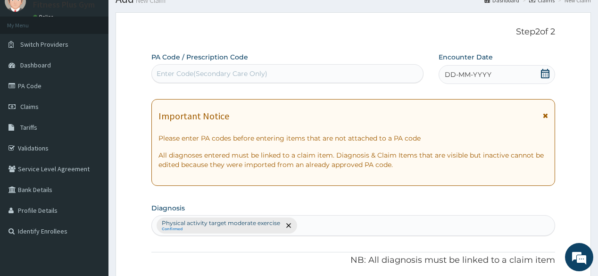
click at [202, 72] on div "Enter Code(Secondary Care Only)" at bounding box center [212, 73] width 111 height 9
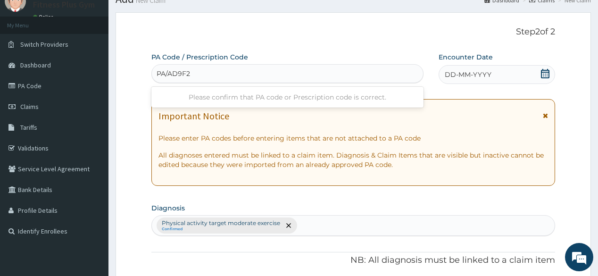
type input "PA/AD9F2D"
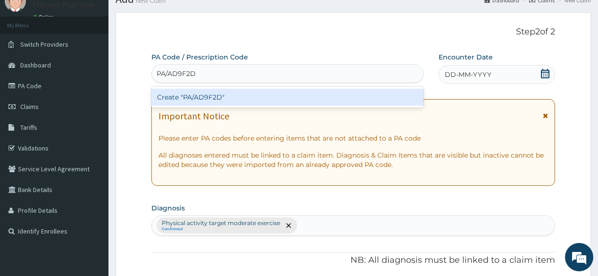
click at [208, 95] on div "Create "PA/AD9F2D"" at bounding box center [287, 97] width 272 height 17
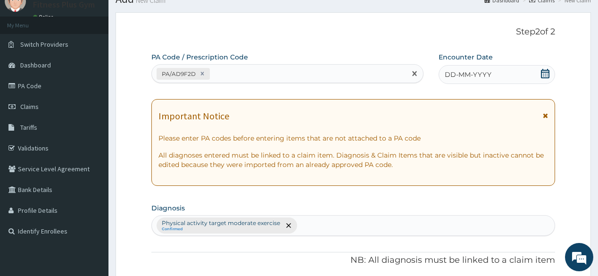
click at [478, 76] on span "DD-MM-YYYY" at bounding box center [468, 74] width 47 height 9
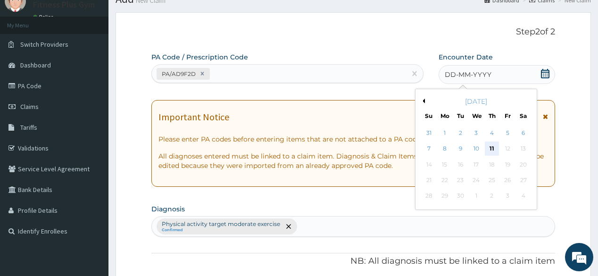
click at [491, 145] on div "11" at bounding box center [492, 149] width 14 height 14
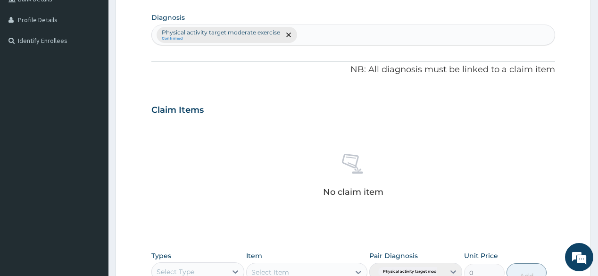
scroll to position [302, 0]
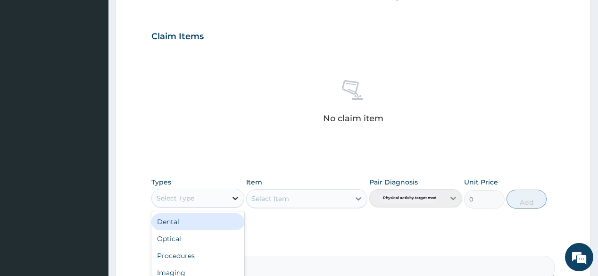
click at [238, 201] on icon at bounding box center [235, 197] width 9 height 9
type input "gym"
click at [217, 218] on div "Gym" at bounding box center [197, 221] width 93 height 17
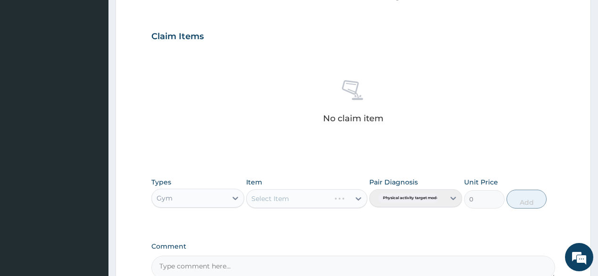
click at [306, 198] on div "Select Item" at bounding box center [306, 198] width 121 height 19
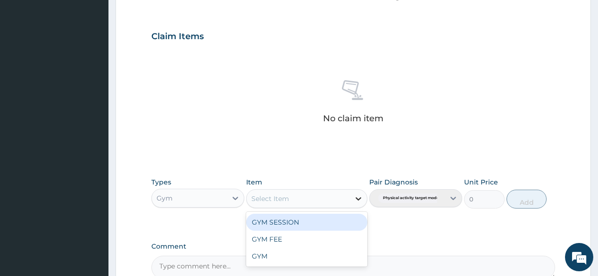
click at [356, 199] on icon at bounding box center [358, 198] width 9 height 9
click at [306, 221] on div "GYM SESSION" at bounding box center [306, 222] width 121 height 17
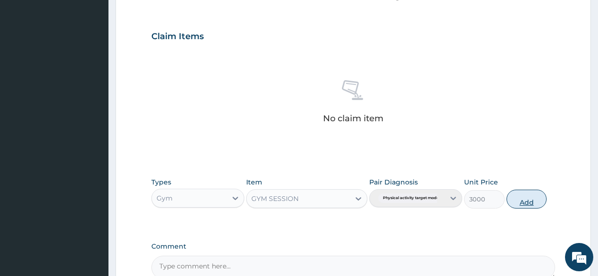
click at [519, 206] on button "Add" at bounding box center [526, 199] width 41 height 19
type input "0"
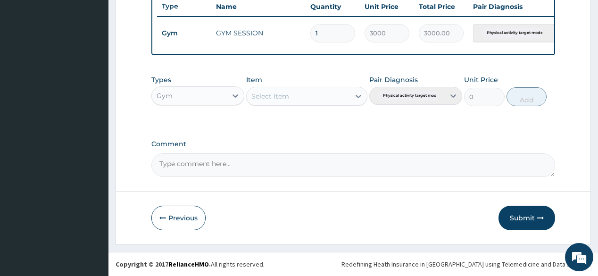
click at [531, 216] on button "Submit" at bounding box center [526, 218] width 57 height 25
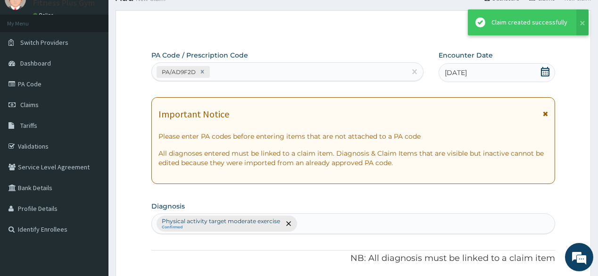
scroll to position [363, 0]
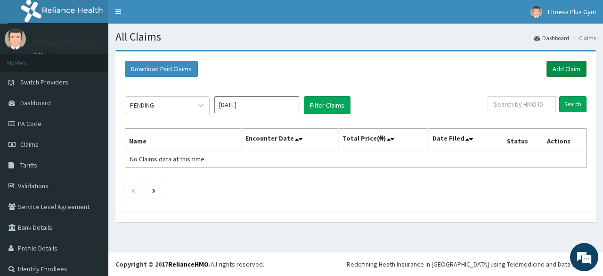
click at [575, 65] on link "Add Claim" at bounding box center [567, 69] width 40 height 16
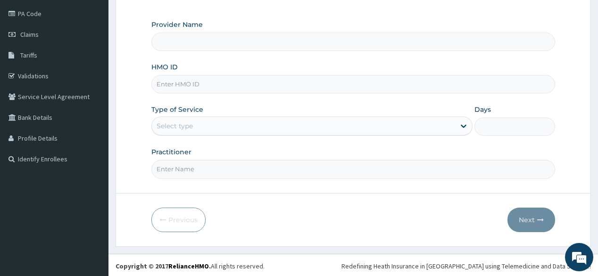
scroll to position [110, 0]
type input "Fitness plus Gym"
type input "1"
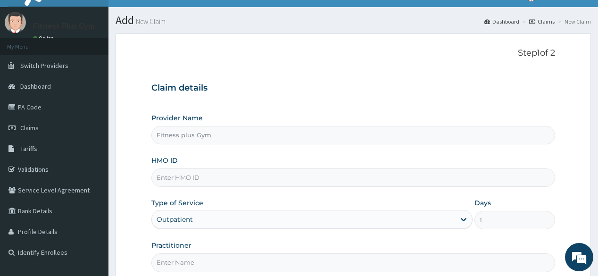
scroll to position [0, 0]
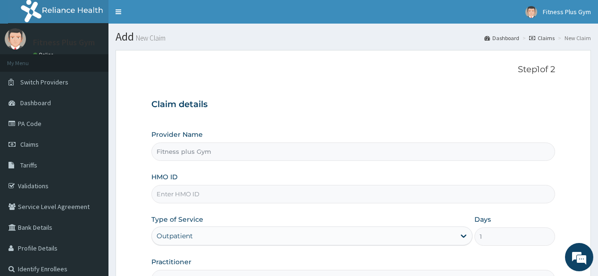
click at [230, 192] on input "HMO ID" at bounding box center [352, 194] width 403 height 18
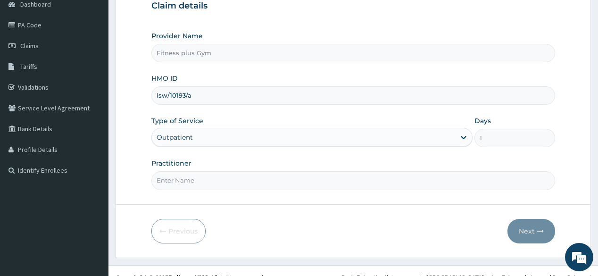
scroll to position [110, 0]
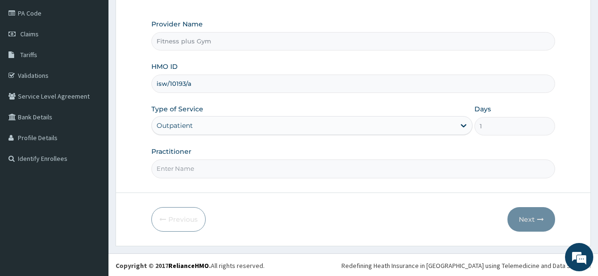
type input "isw/10193/a"
click at [279, 157] on div "Practitioner" at bounding box center [352, 162] width 403 height 31
click at [279, 167] on input "Practitioner" at bounding box center [352, 168] width 403 height 18
type input "fitnessplus"
click at [547, 221] on button "Next" at bounding box center [531, 219] width 48 height 25
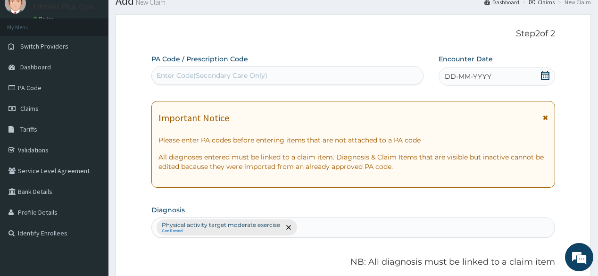
scroll to position [35, 0]
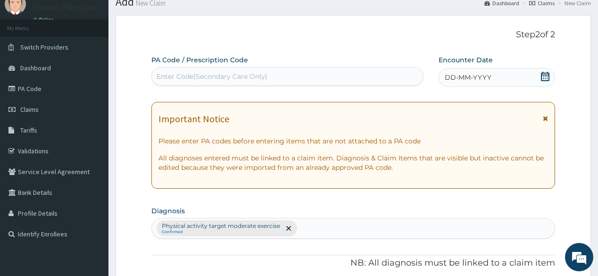
click at [213, 79] on div "Enter Code(Secondary Care Only)" at bounding box center [212, 76] width 111 height 9
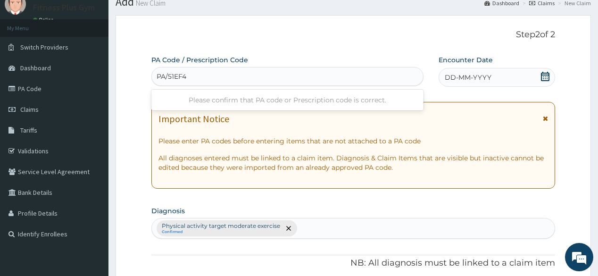
type input "PA/51EF48"
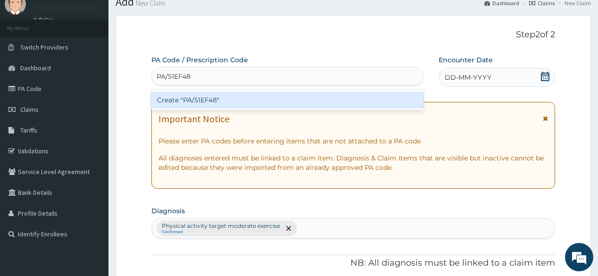
click at [258, 104] on div "Create "PA/51EF48"" at bounding box center [287, 99] width 272 height 17
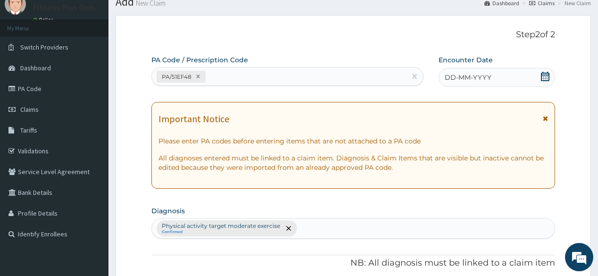
click at [544, 74] on icon at bounding box center [545, 76] width 8 height 9
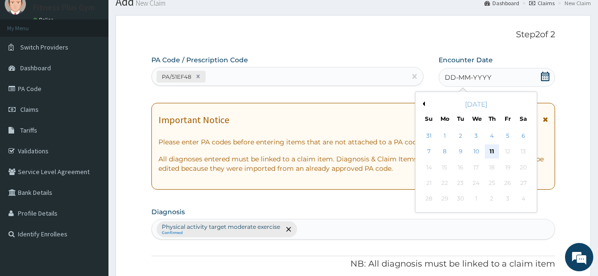
click at [490, 149] on div "11" at bounding box center [492, 152] width 14 height 14
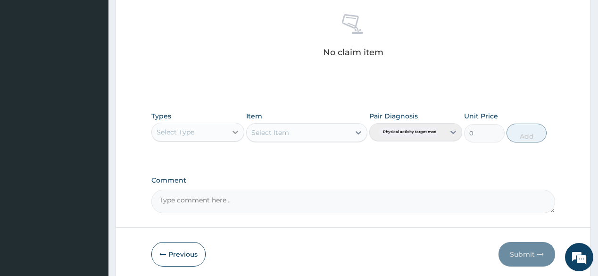
scroll to position [374, 0]
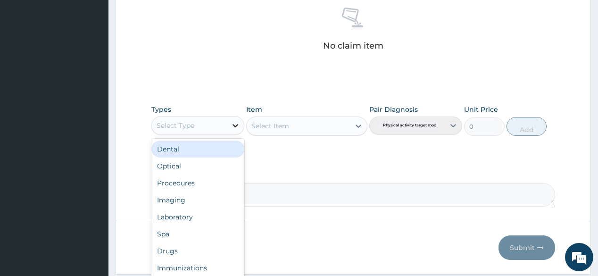
click at [236, 127] on icon at bounding box center [235, 125] width 9 height 9
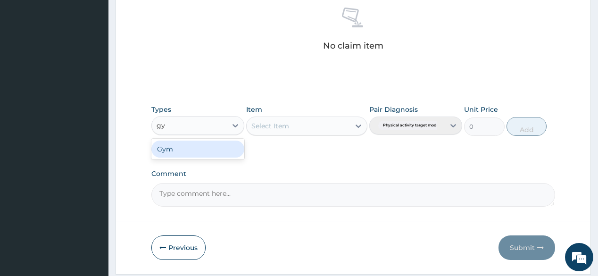
type input "gym"
click at [185, 146] on div "Gym" at bounding box center [197, 148] width 93 height 17
click at [329, 121] on div "Select Item" at bounding box center [306, 125] width 121 height 19
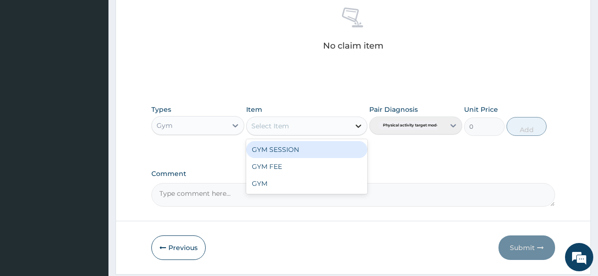
click at [361, 126] on icon at bounding box center [358, 125] width 9 height 9
click at [347, 149] on div "GYM SESSION" at bounding box center [306, 149] width 121 height 17
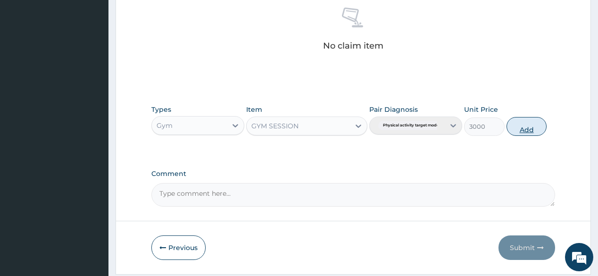
click at [520, 132] on button "Add" at bounding box center [526, 126] width 41 height 19
type input "0"
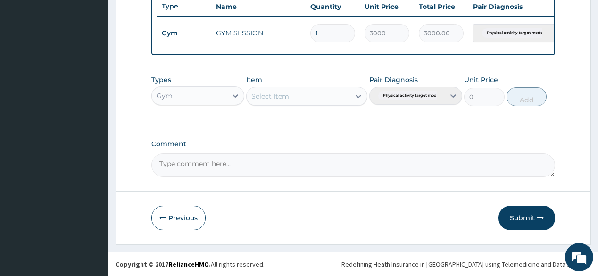
click at [540, 223] on button "Submit" at bounding box center [526, 218] width 57 height 25
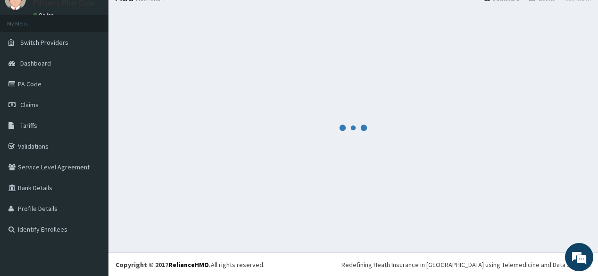
scroll to position [363, 0]
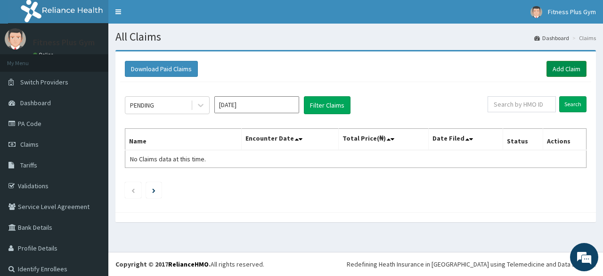
click at [566, 65] on link "Add Claim" at bounding box center [567, 69] width 40 height 16
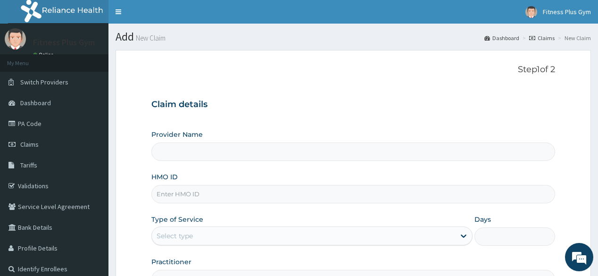
type input "Fitness plus Gym"
type input "1"
click at [312, 198] on input "HMO ID" at bounding box center [352, 194] width 403 height 18
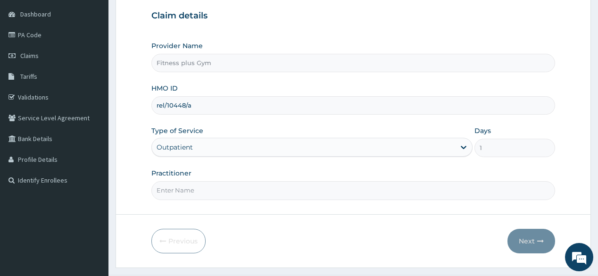
scroll to position [110, 0]
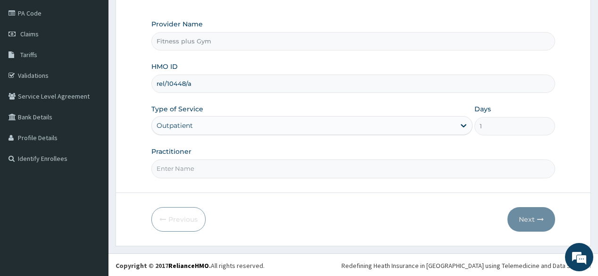
type input "rel/10448/a"
click at [276, 165] on input "Practitioner" at bounding box center [352, 168] width 403 height 18
type input "fitnessplus"
click at [539, 219] on icon "button" at bounding box center [540, 219] width 7 height 7
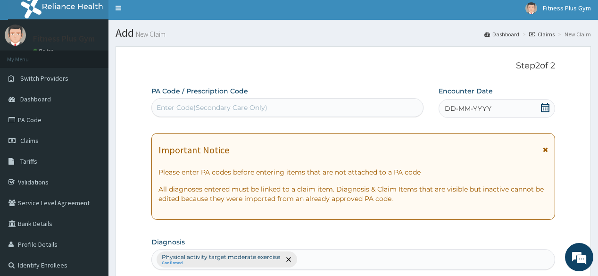
scroll to position [0, 0]
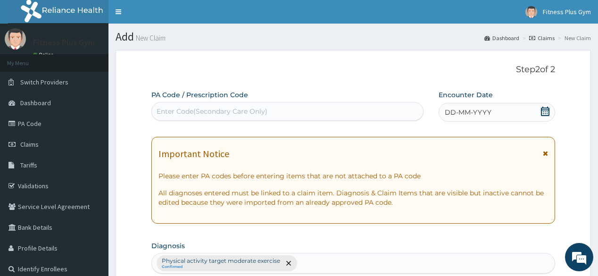
click at [292, 107] on div "Enter Code(Secondary Care Only)" at bounding box center [287, 111] width 271 height 15
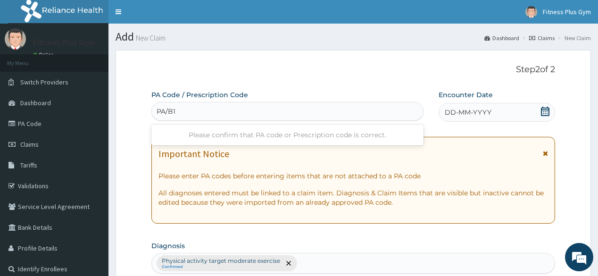
type input "PA/B18"
click at [293, 106] on div "PA/B18" at bounding box center [287, 111] width 271 height 15
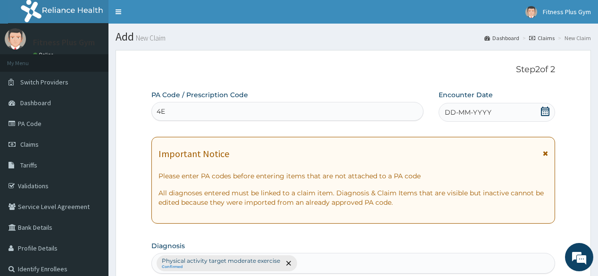
type input "4"
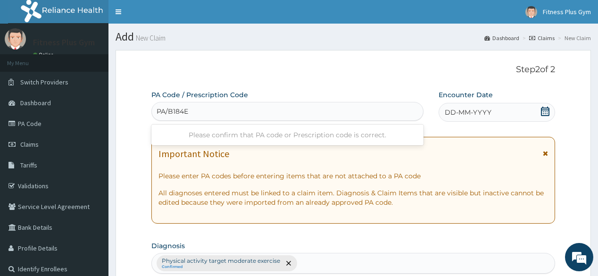
type input "PA/B184EA"
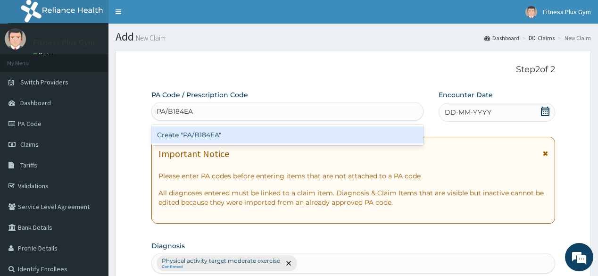
click at [302, 138] on div "Create "PA/B184EA"" at bounding box center [287, 134] width 272 height 17
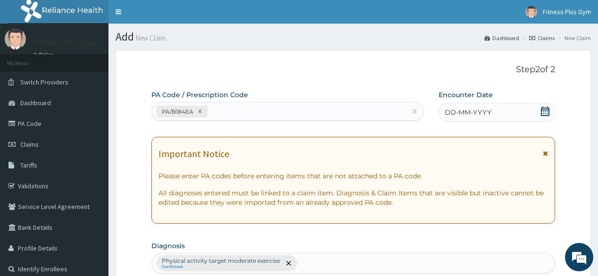
click at [546, 107] on icon at bounding box center [544, 111] width 9 height 9
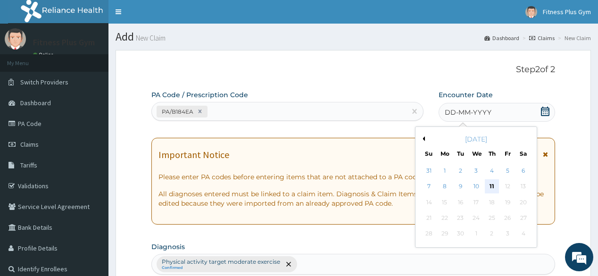
click at [492, 181] on div "11" at bounding box center [492, 187] width 14 height 14
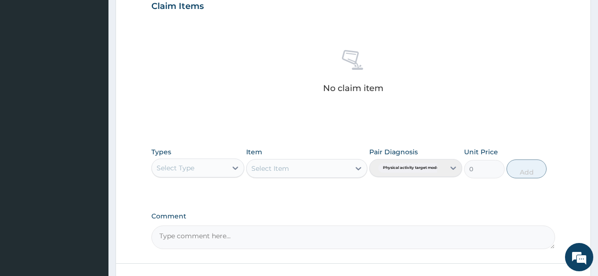
scroll to position [339, 0]
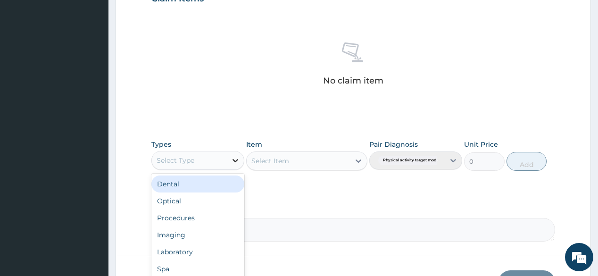
click at [240, 161] on div at bounding box center [235, 160] width 17 height 17
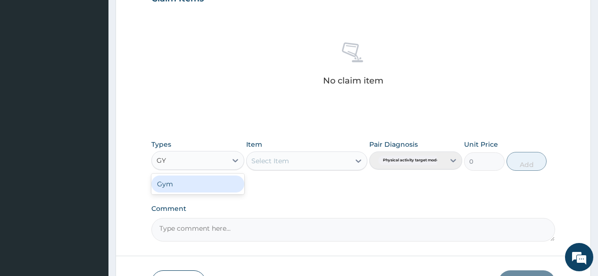
type input "GYM"
click at [220, 185] on div "Gym" at bounding box center [197, 183] width 93 height 17
click at [351, 155] on div "Select Item" at bounding box center [306, 160] width 121 height 19
click at [361, 163] on icon at bounding box center [358, 160] width 9 height 9
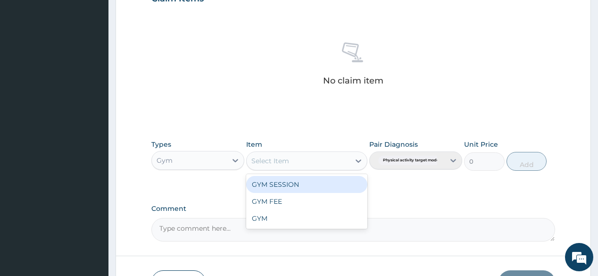
click at [347, 181] on div "GYM SESSION" at bounding box center [306, 184] width 121 height 17
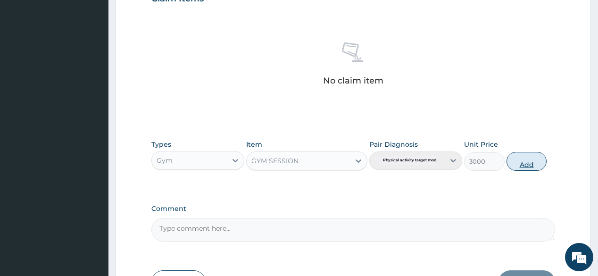
click at [530, 155] on button "Add" at bounding box center [526, 161] width 41 height 19
type input "0"
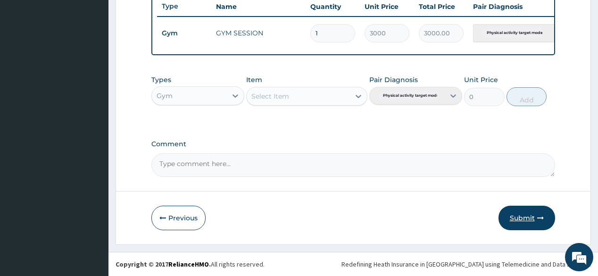
click at [546, 222] on button "Submit" at bounding box center [526, 218] width 57 height 25
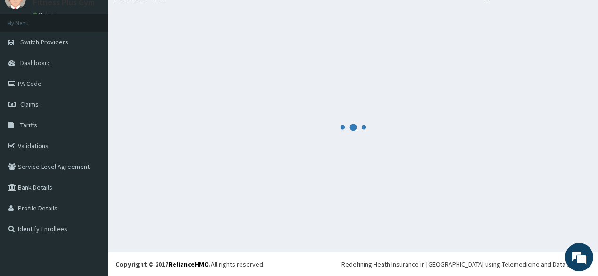
scroll to position [40, 0]
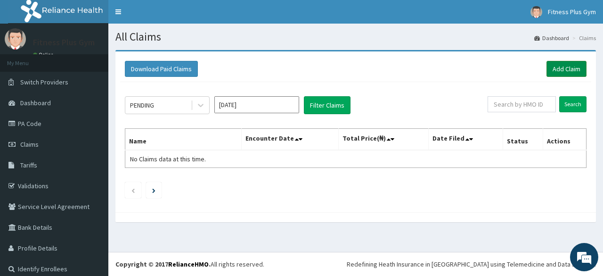
click at [571, 67] on link "Add Claim" at bounding box center [567, 69] width 40 height 16
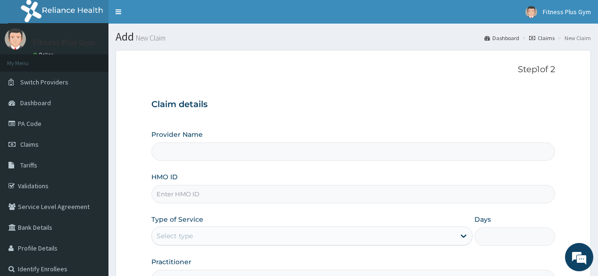
click at [273, 190] on input "HMO ID" at bounding box center [352, 194] width 403 height 18
type input "TLR"
type input "Fitness plus Gym"
type input "1"
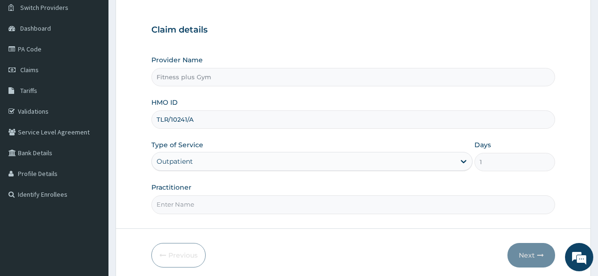
scroll to position [75, 0]
type input "TLR/10241/A"
click at [255, 200] on input "Practitioner" at bounding box center [352, 203] width 403 height 18
type input "FITNESSPLUS"
click at [523, 248] on button "Next" at bounding box center [531, 254] width 48 height 25
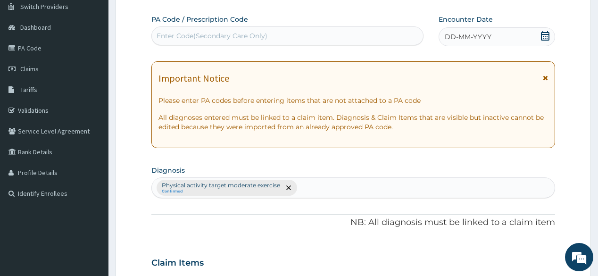
click at [232, 32] on div "Enter Code(Secondary Care Only)" at bounding box center [212, 35] width 111 height 9
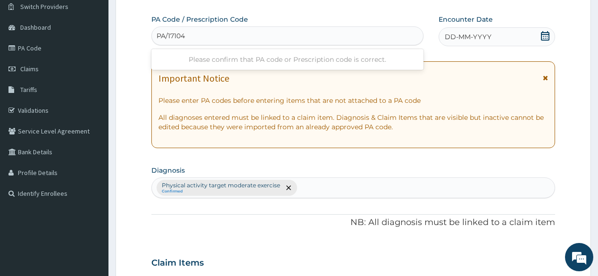
type input "PA/171042"
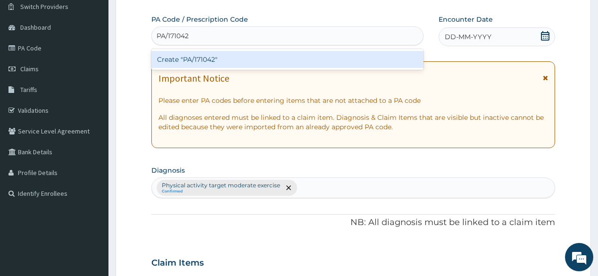
click at [254, 60] on div "Create "PA/171042"" at bounding box center [287, 59] width 272 height 17
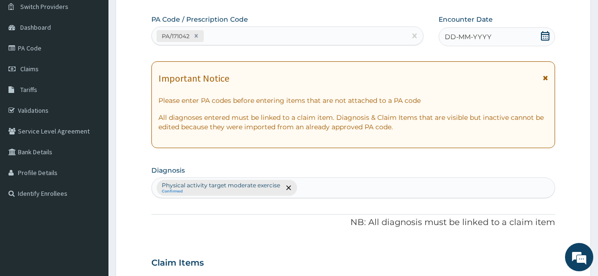
click at [545, 36] on icon at bounding box center [544, 35] width 9 height 9
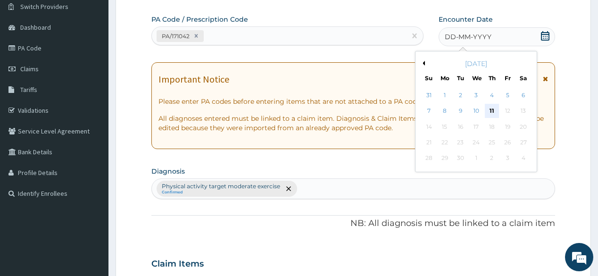
click at [492, 109] on div "11" at bounding box center [492, 111] width 14 height 14
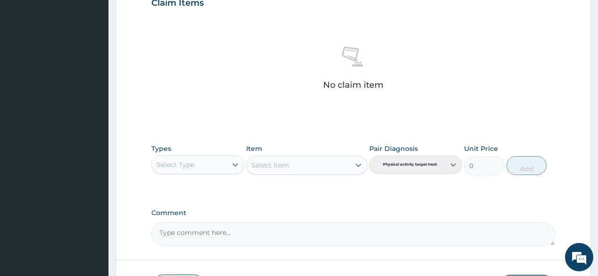
scroll to position [339, 0]
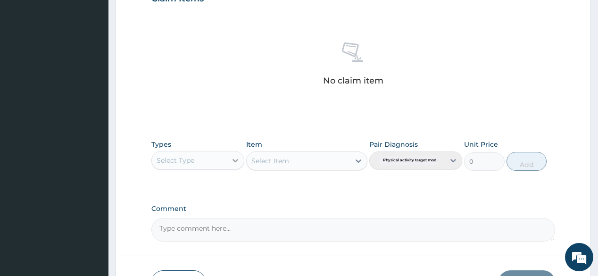
click at [237, 162] on icon at bounding box center [235, 160] width 9 height 9
type input "gym"
click at [209, 181] on div "Gym" at bounding box center [197, 183] width 93 height 17
click at [345, 164] on div "Select Item" at bounding box center [306, 160] width 121 height 19
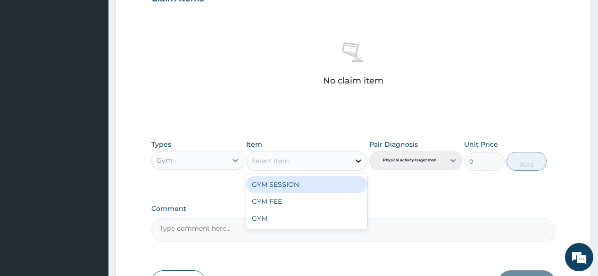
click at [360, 162] on icon at bounding box center [358, 160] width 9 height 9
click at [313, 185] on div "GYM SESSION" at bounding box center [306, 184] width 121 height 17
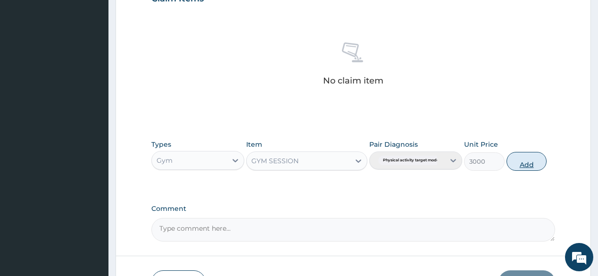
click at [540, 160] on button "Add" at bounding box center [526, 161] width 41 height 19
type input "0"
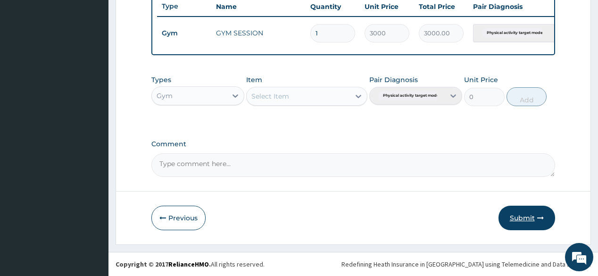
click at [524, 211] on button "Submit" at bounding box center [526, 218] width 57 height 25
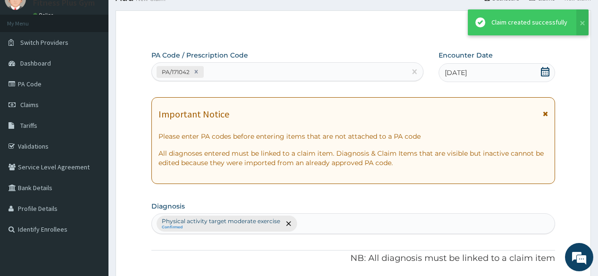
scroll to position [363, 0]
